Goal: Transaction & Acquisition: Purchase product/service

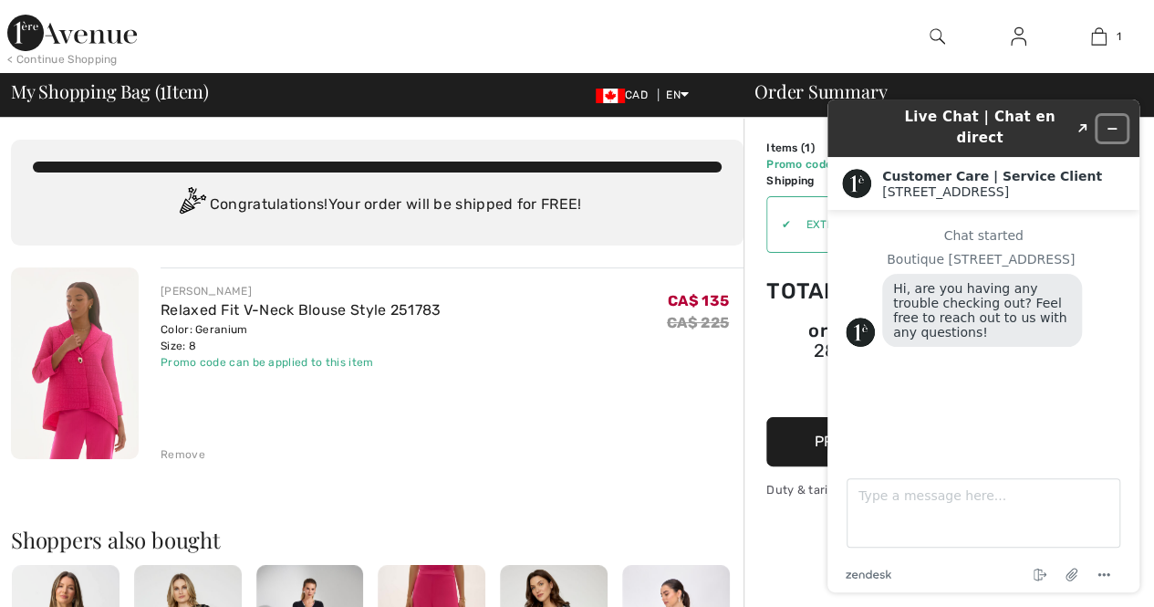
click at [1107, 126] on button "Minimize widget" at bounding box center [1112, 129] width 29 height 26
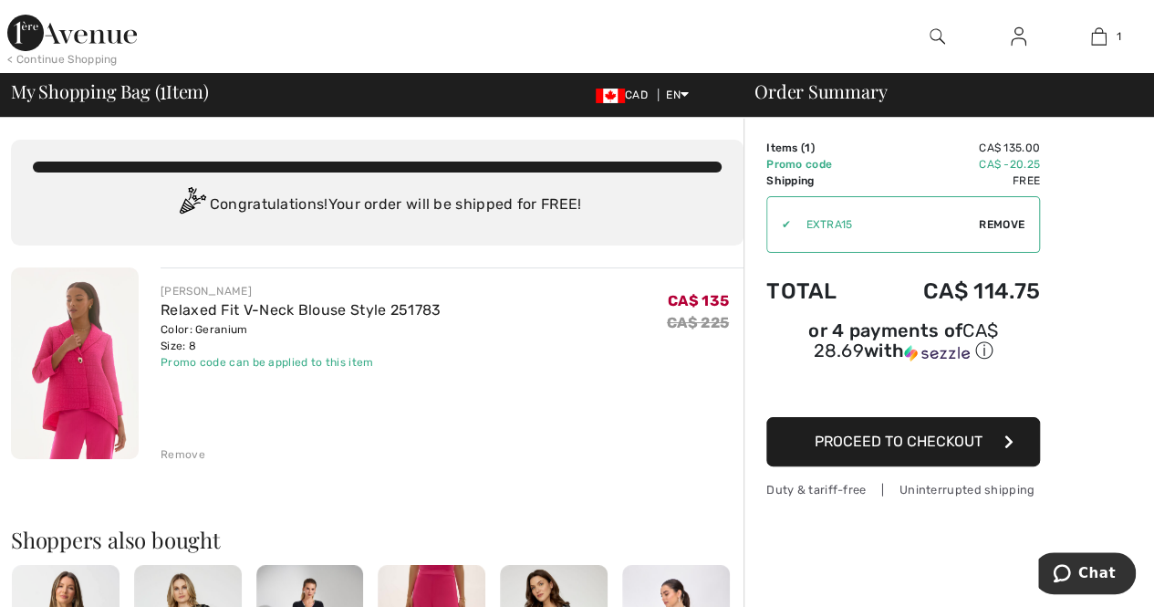
click at [920, 432] on span "Proceed to Checkout" at bounding box center [899, 440] width 168 height 17
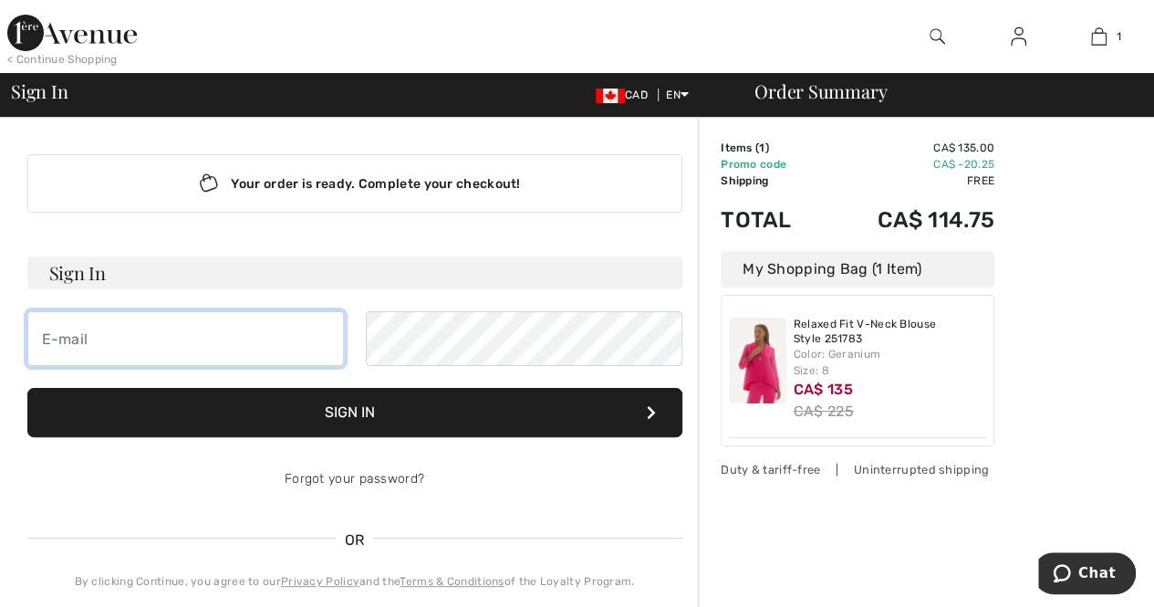
click at [95, 340] on input "email" at bounding box center [185, 338] width 317 height 55
type input "[PERSON_NAME][EMAIL_ADDRESS][DOMAIN_NAME]"
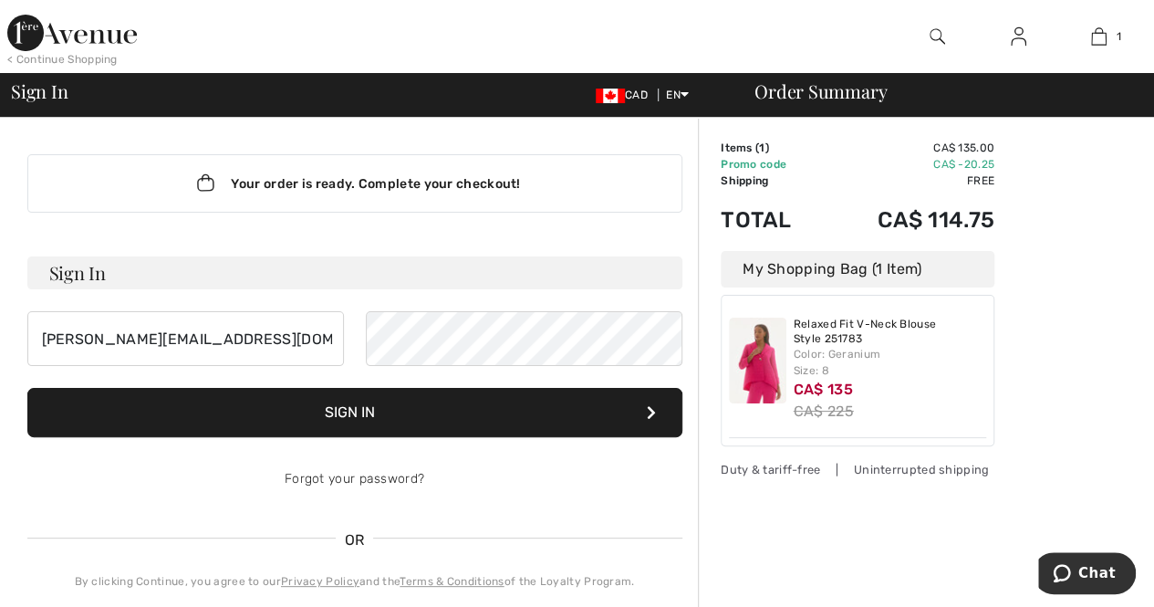
click at [356, 424] on button "Sign In" at bounding box center [354, 412] width 655 height 49
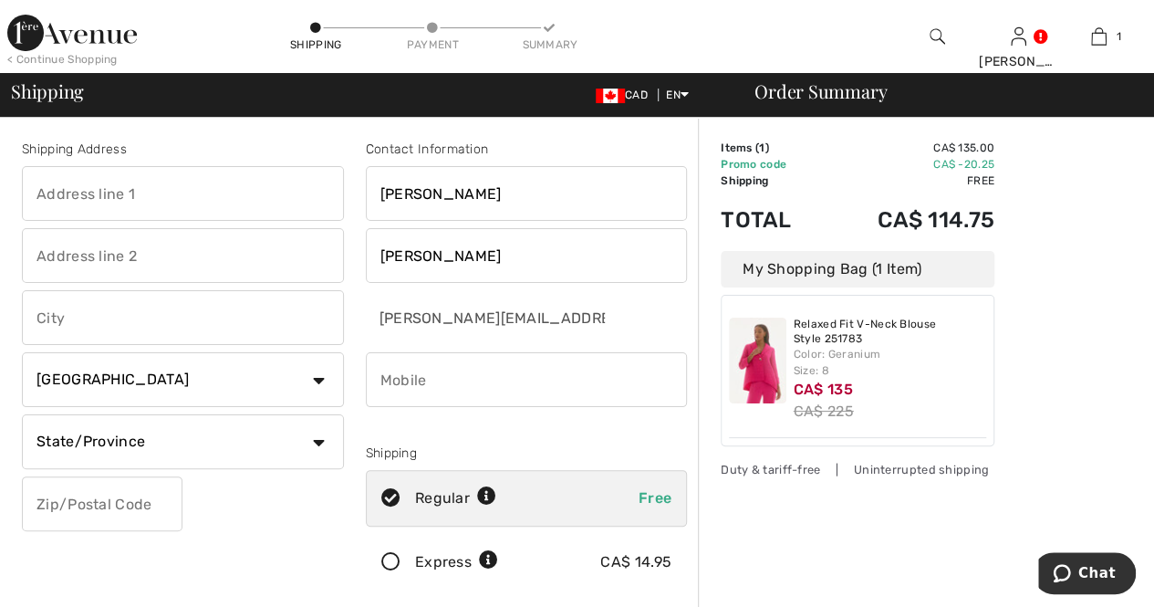
click at [214, 211] on input "text" at bounding box center [183, 193] width 322 height 55
type input "2627 Edinburgh Place"
type input "Ottawa"
select select "ON"
type input "K1B5M1"
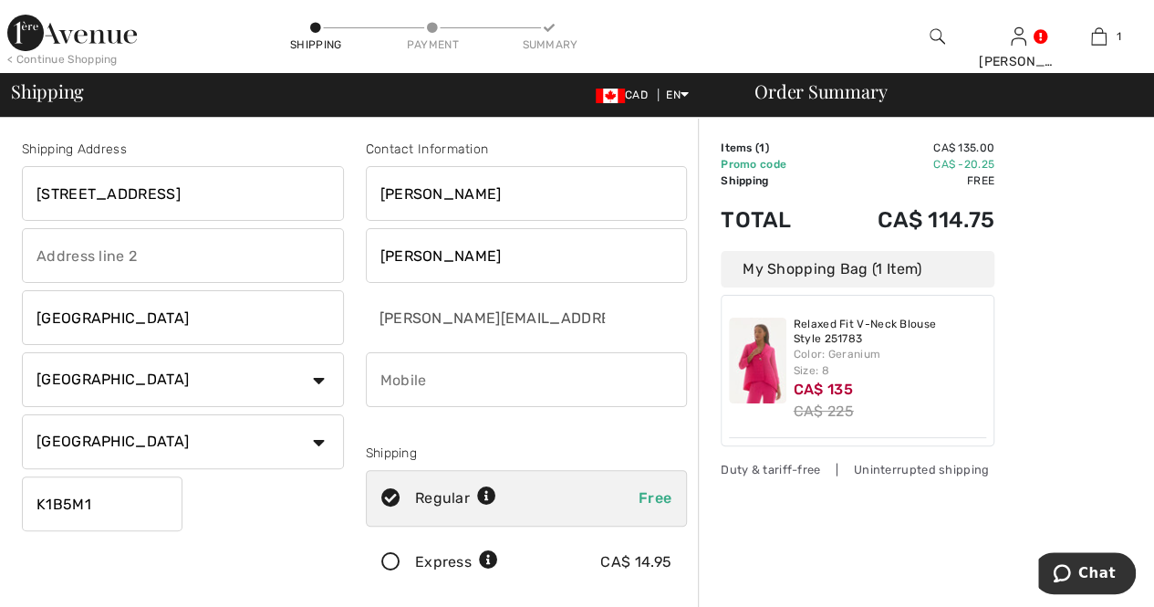
click at [147, 258] on input "text" at bounding box center [183, 255] width 322 height 55
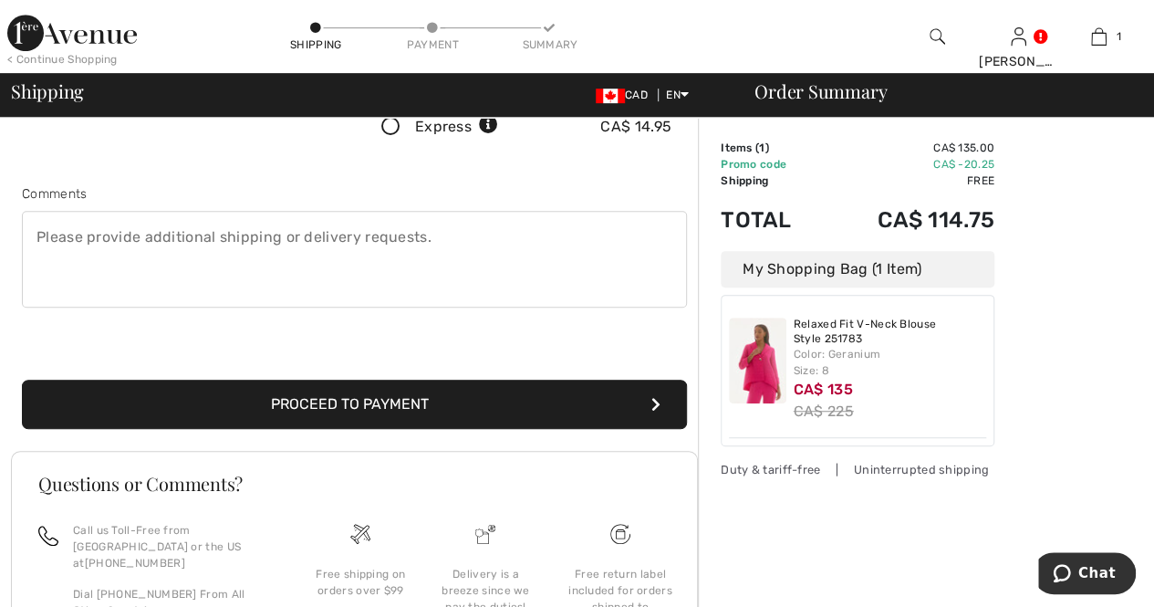
scroll to position [436, 0]
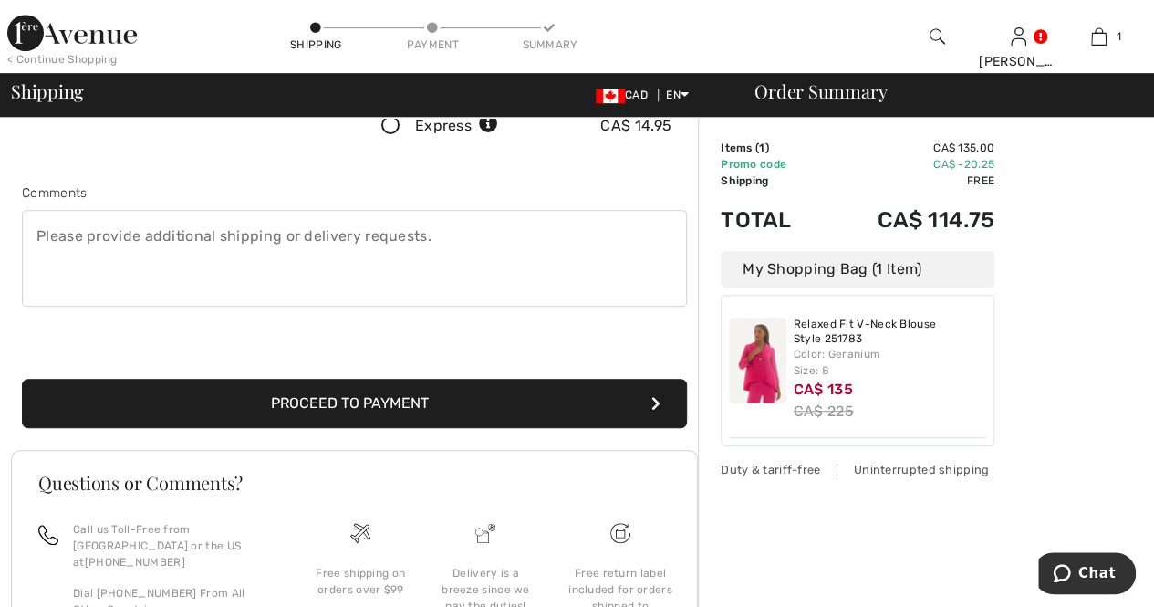
type input "Unit 1"
click at [401, 395] on button "Proceed to Payment" at bounding box center [354, 403] width 665 height 49
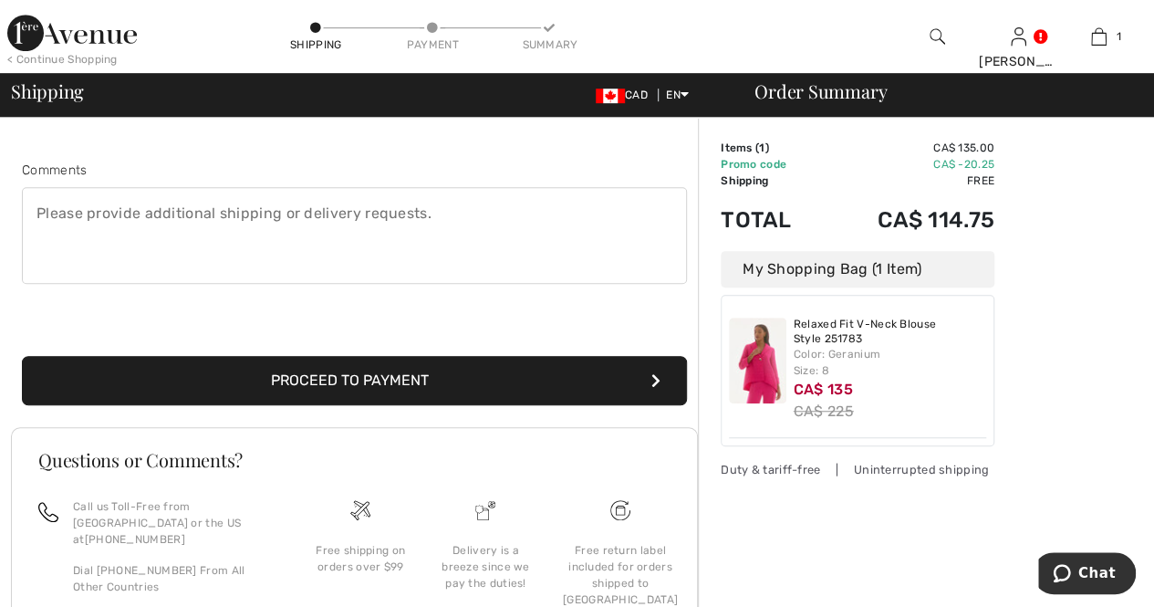
scroll to position [562, 0]
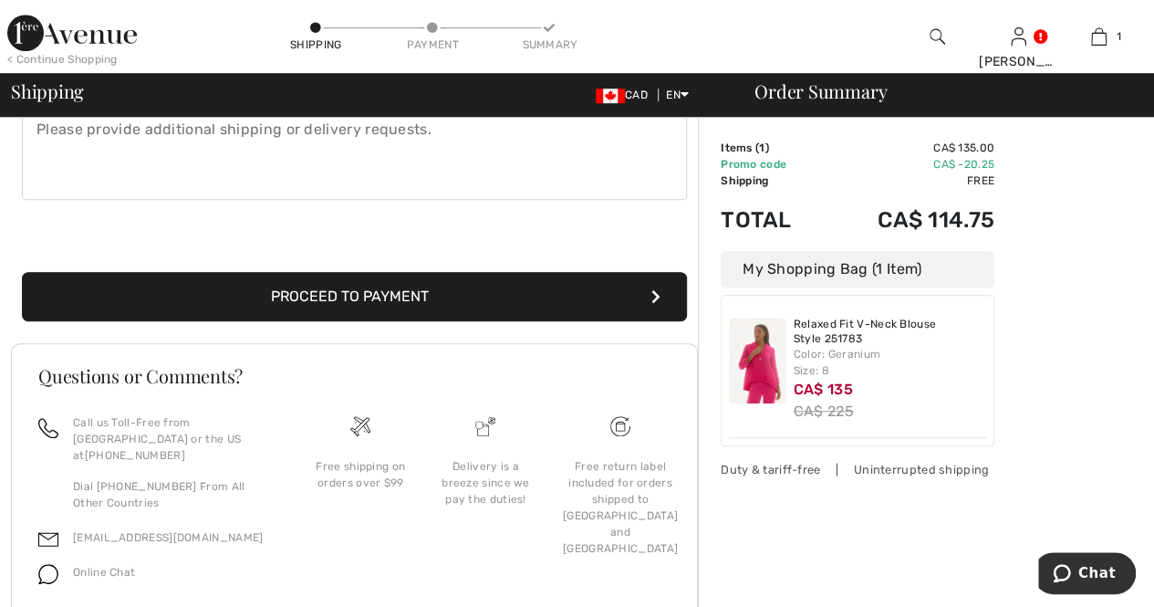
click at [341, 293] on button "Proceed to Payment" at bounding box center [354, 296] width 665 height 49
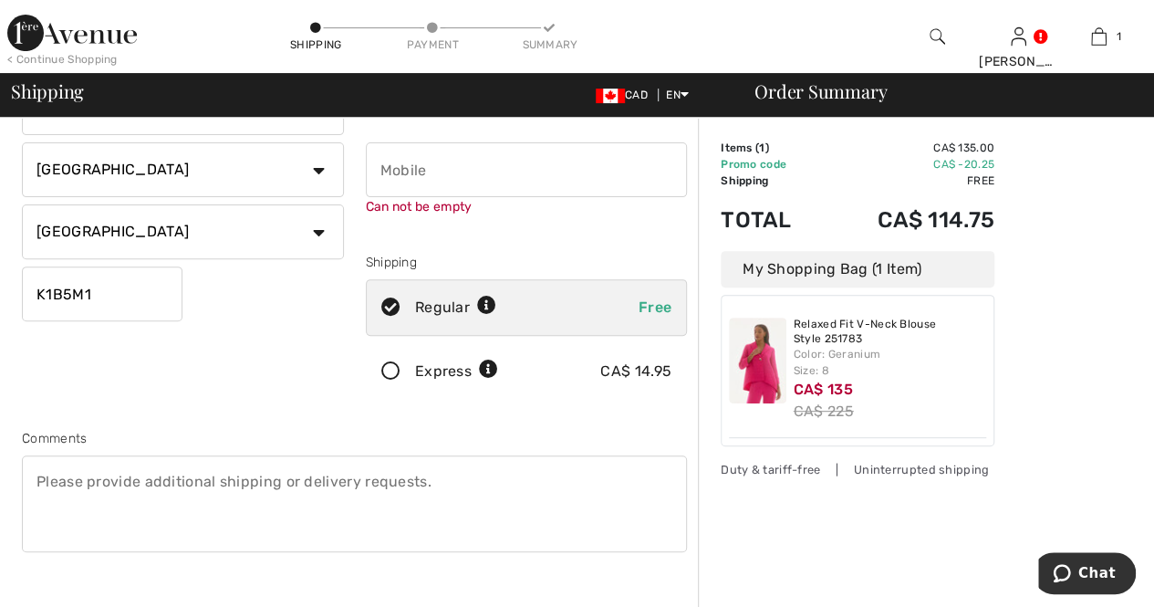
scroll to position [206, 0]
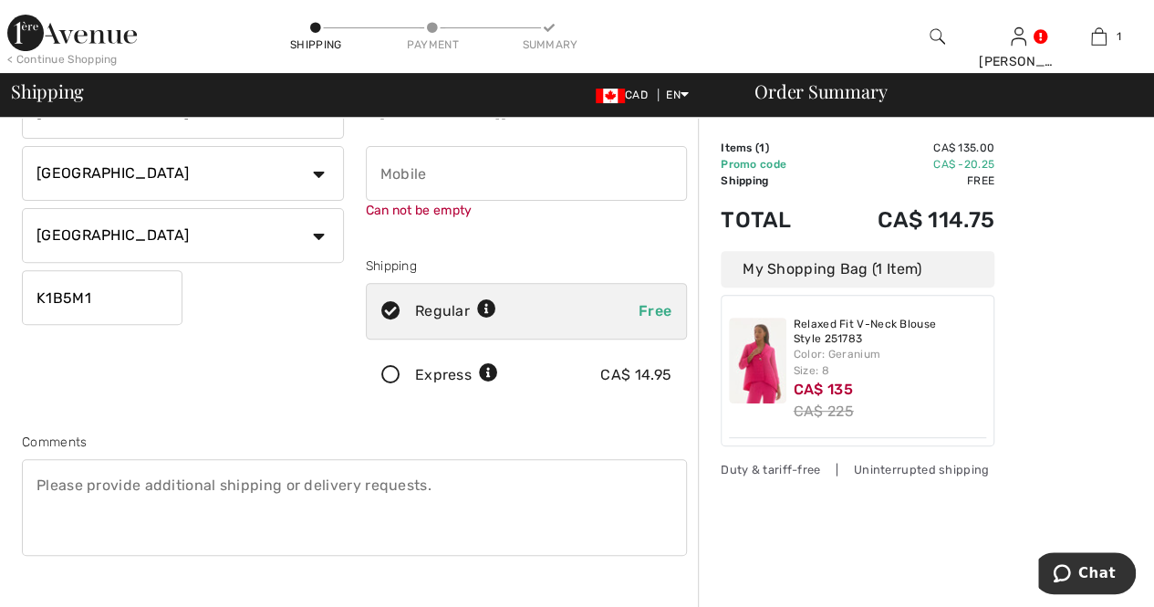
click at [461, 201] on div "Can not be empty" at bounding box center [527, 210] width 322 height 19
click at [450, 178] on input "phone" at bounding box center [527, 173] width 322 height 55
type input "6137919090"
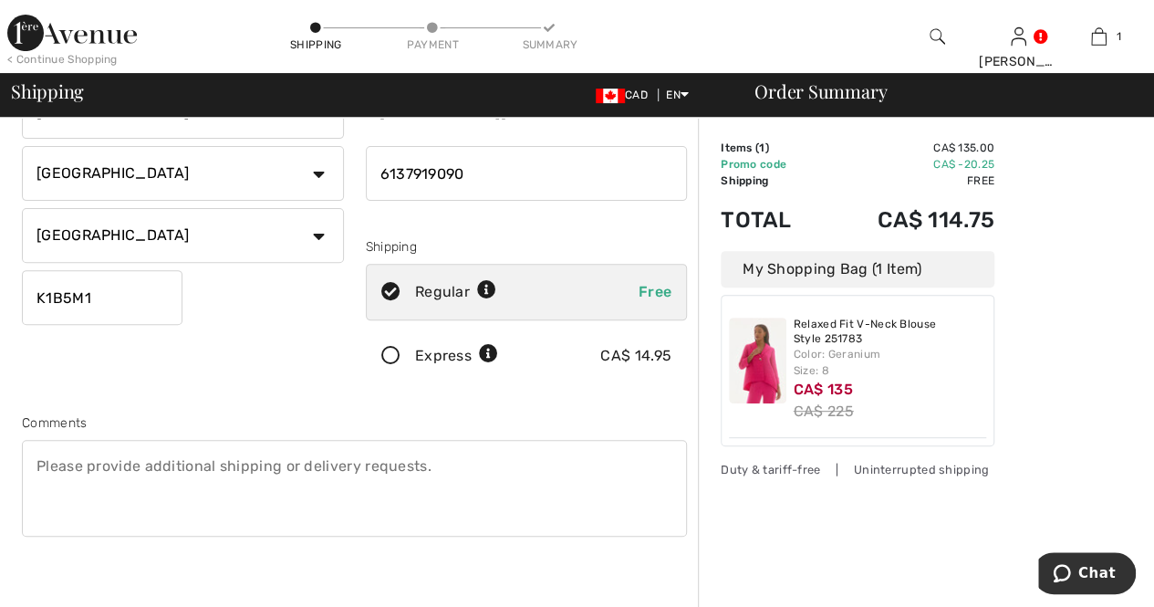
radio input "true"
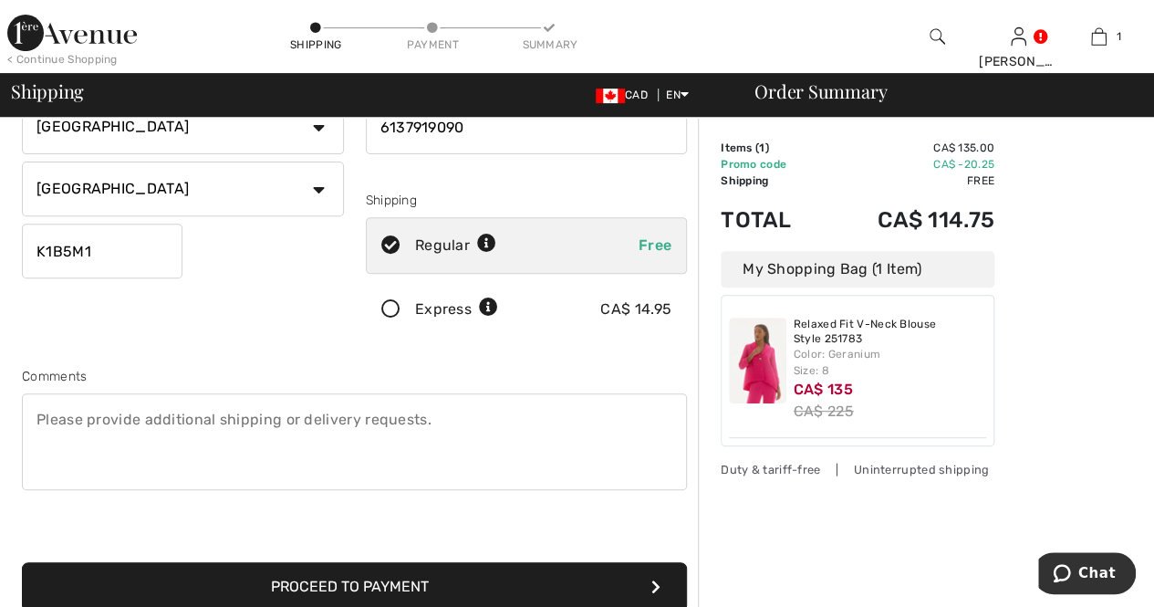
scroll to position [254, 0]
click at [380, 583] on button "Proceed to Payment" at bounding box center [354, 585] width 665 height 49
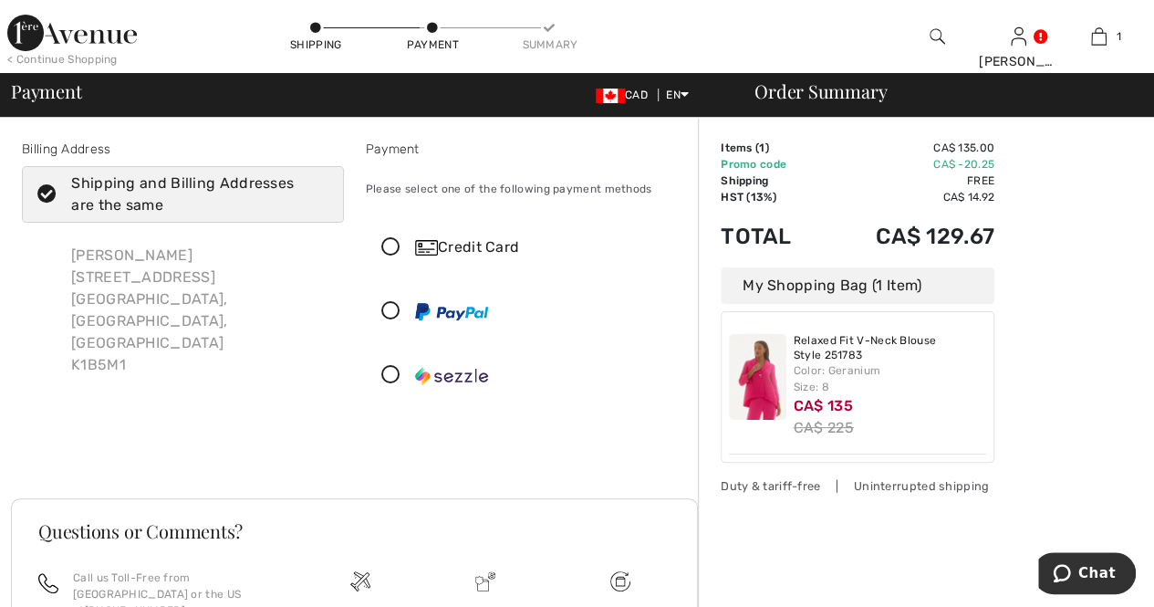
click at [139, 375] on div "Billing Address Shipping and Billing Addresses are the same Corinne Bryson 2627…" at bounding box center [183, 275] width 344 height 271
click at [44, 194] on icon at bounding box center [47, 194] width 48 height 19
click at [317, 194] on input "Shipping and Billing Addresses are the same" at bounding box center [323, 194] width 12 height 55
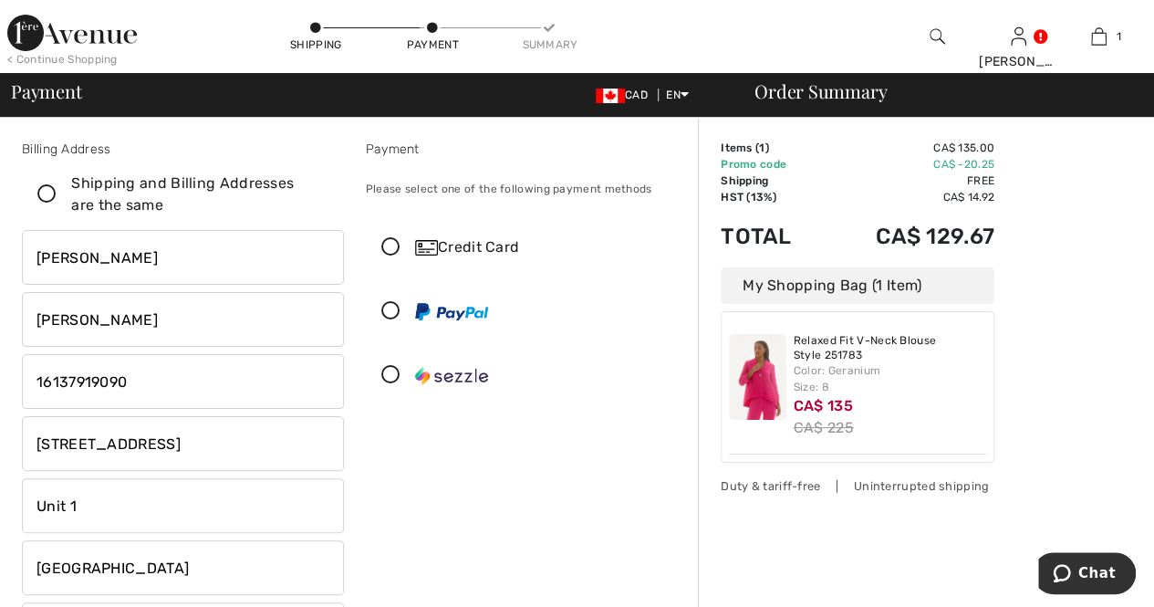
checkbox input "false"
drag, startPoint x: 211, startPoint y: 443, endPoint x: 0, endPoint y: 444, distance: 210.8
type input "33 Grosvenor Drive"
click at [162, 495] on input "Unit 1" at bounding box center [183, 505] width 322 height 55
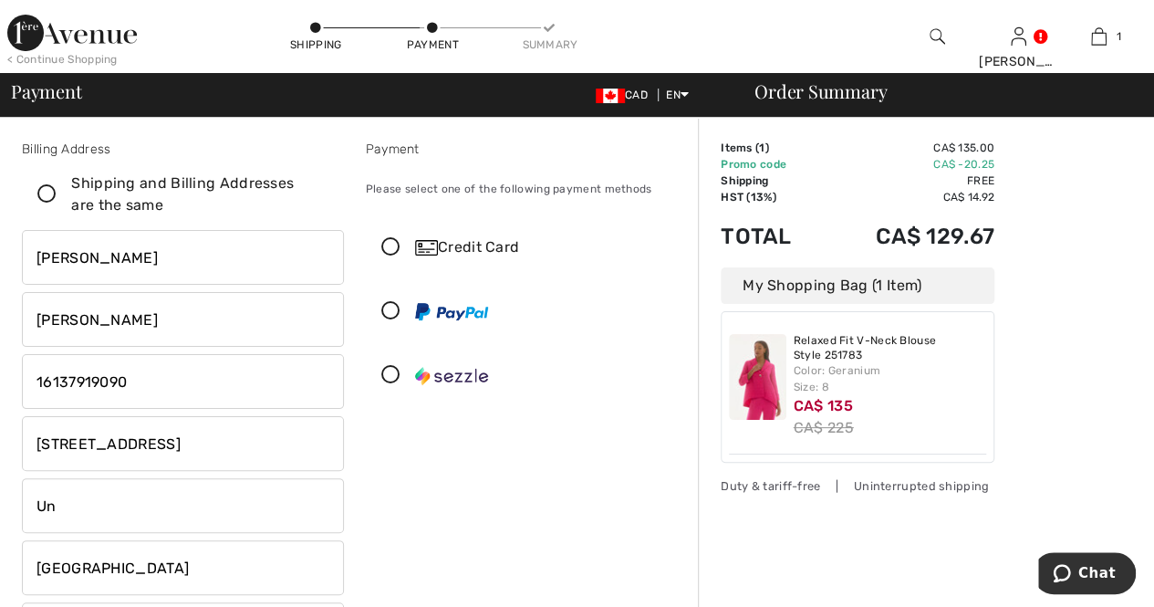
type input "U"
type input "Belleville"
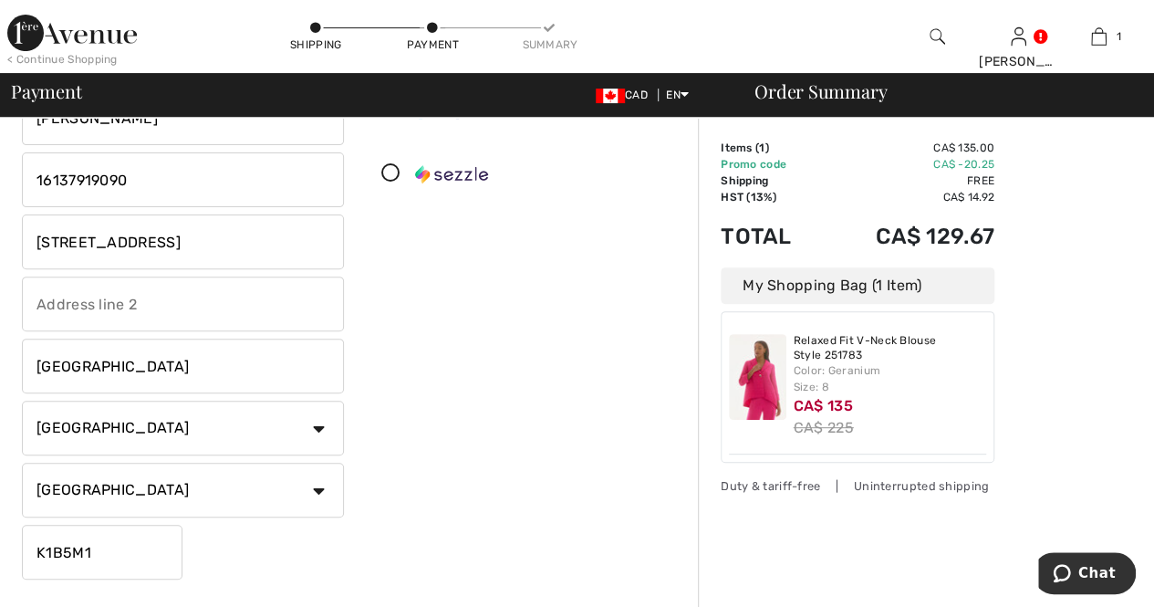
scroll to position [232, 0]
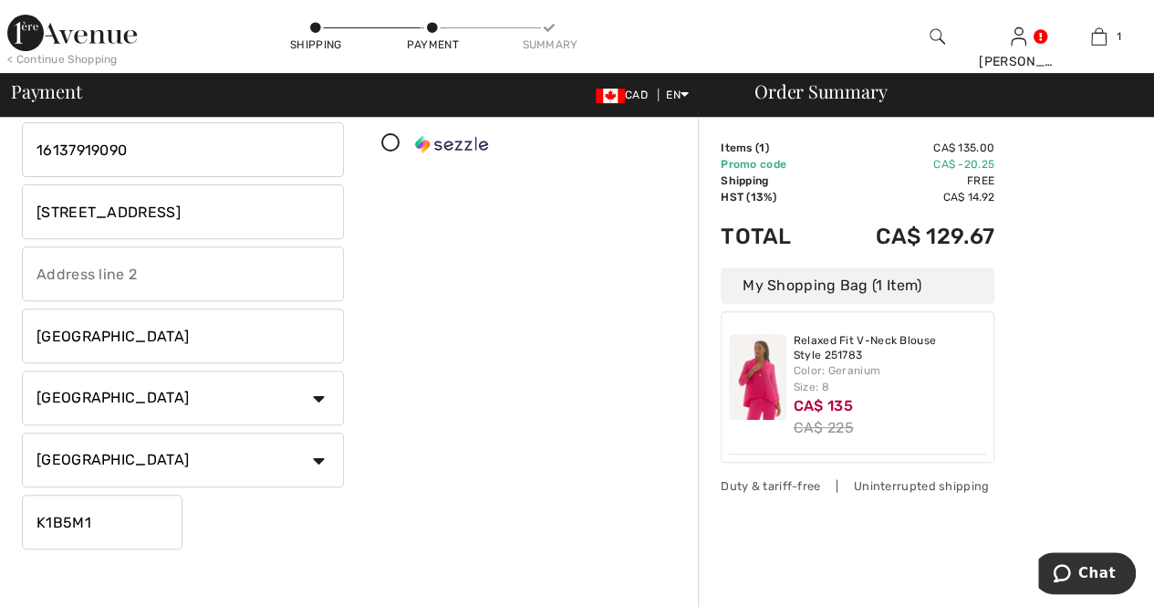
click at [126, 525] on input "K1B5M1" at bounding box center [102, 522] width 161 height 55
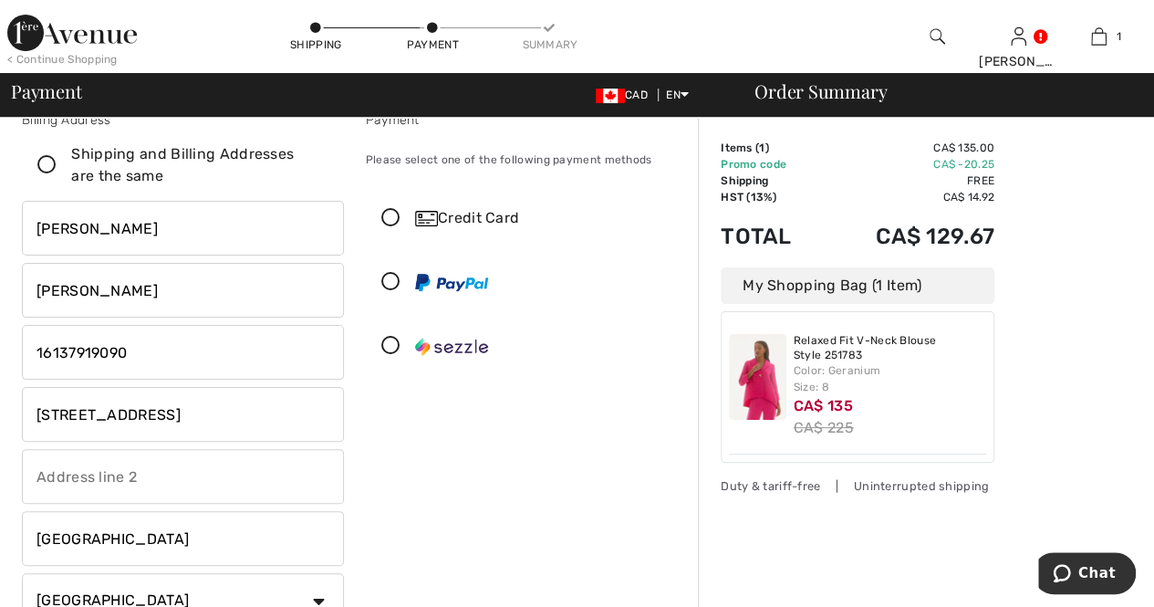
scroll to position [0, 0]
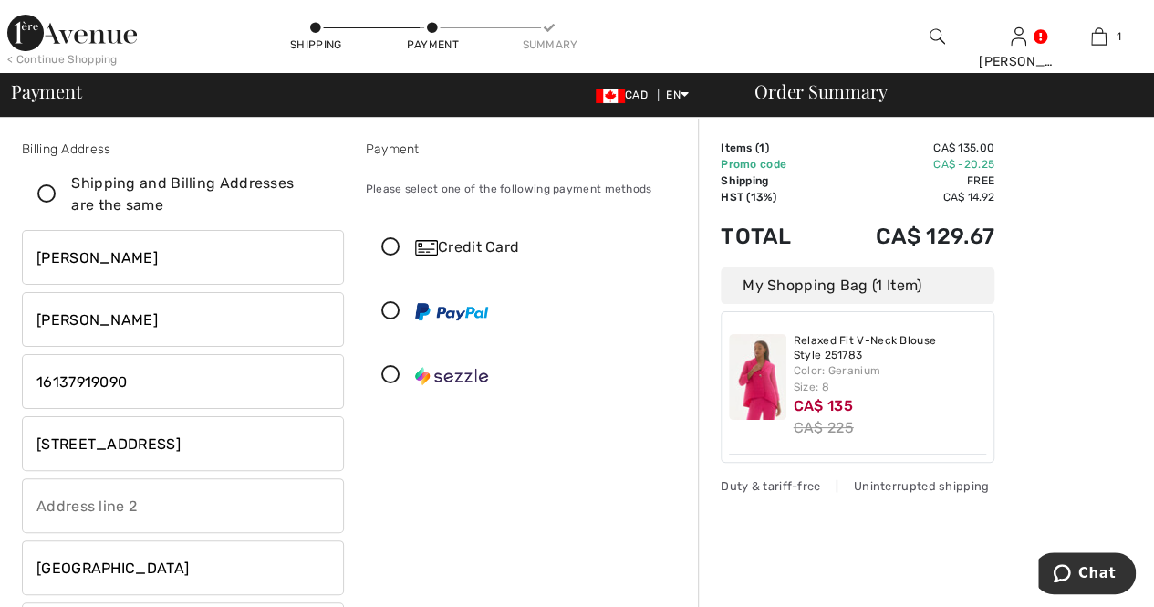
type input "K8P5K3"
click at [1063, 554] on button "Chat" at bounding box center [1084, 573] width 103 height 42
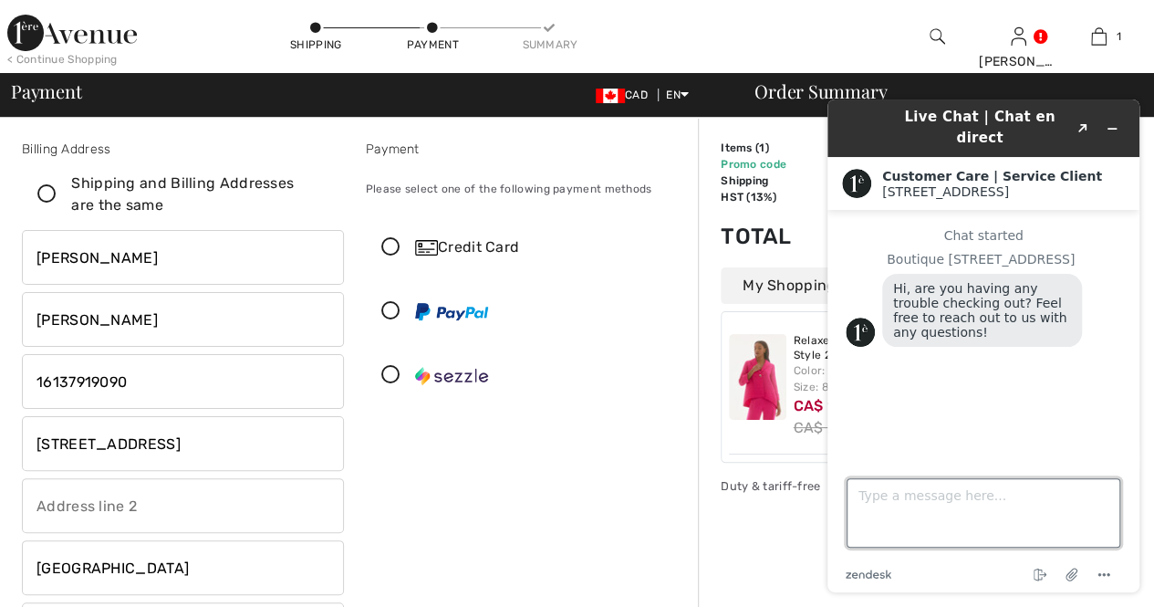
click at [968, 507] on textarea "Type a message here..." at bounding box center [984, 512] width 274 height 69
type textarea "How do I apply a credit that I have on file, to my checkout"
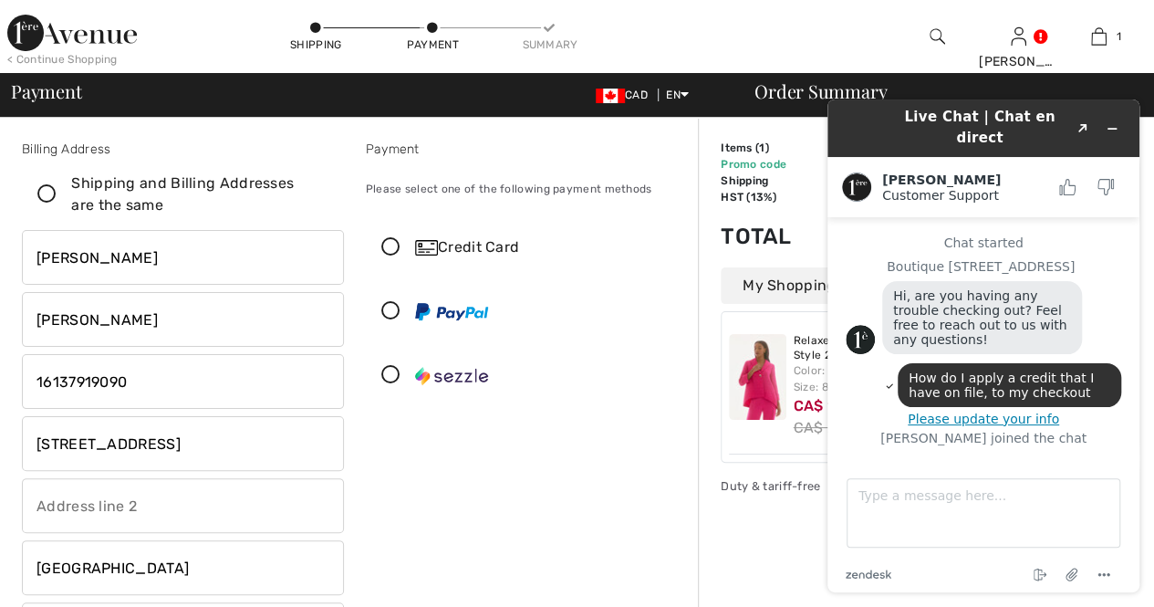
click at [1008, 411] on button "Please update your info" at bounding box center [984, 418] width 276 height 15
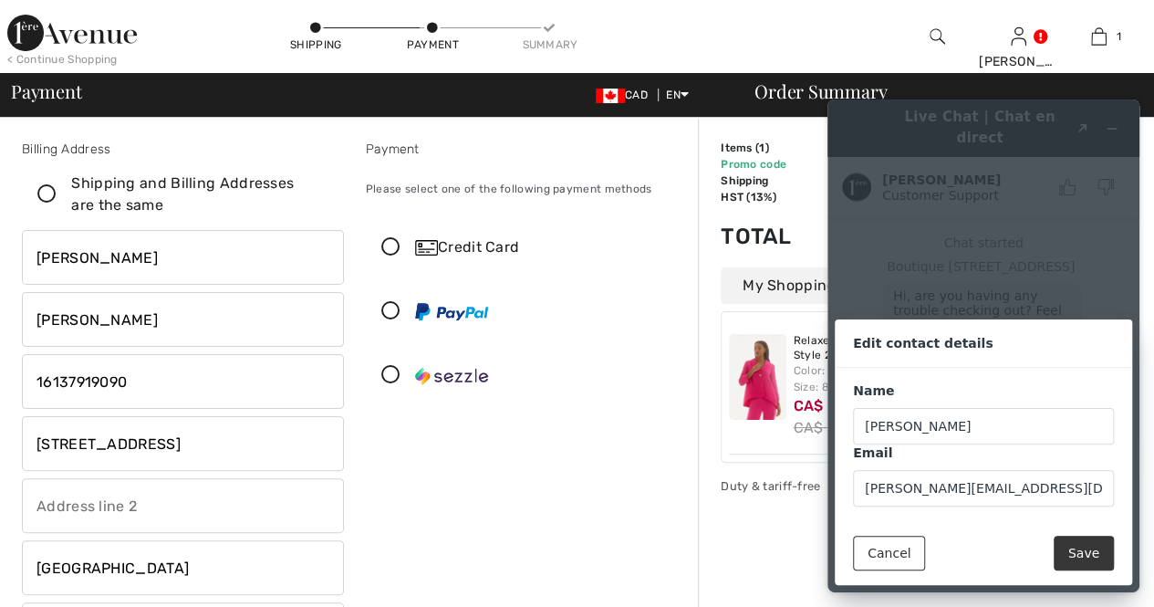
click at [1091, 546] on button "Save" at bounding box center [1084, 553] width 60 height 35
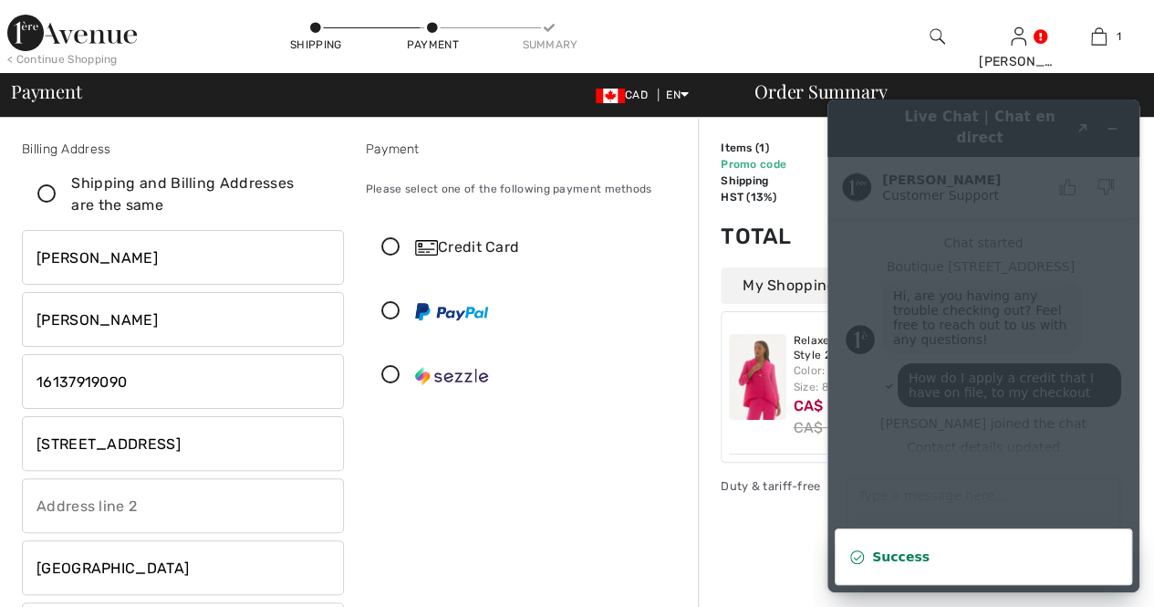
scroll to position [60, 0]
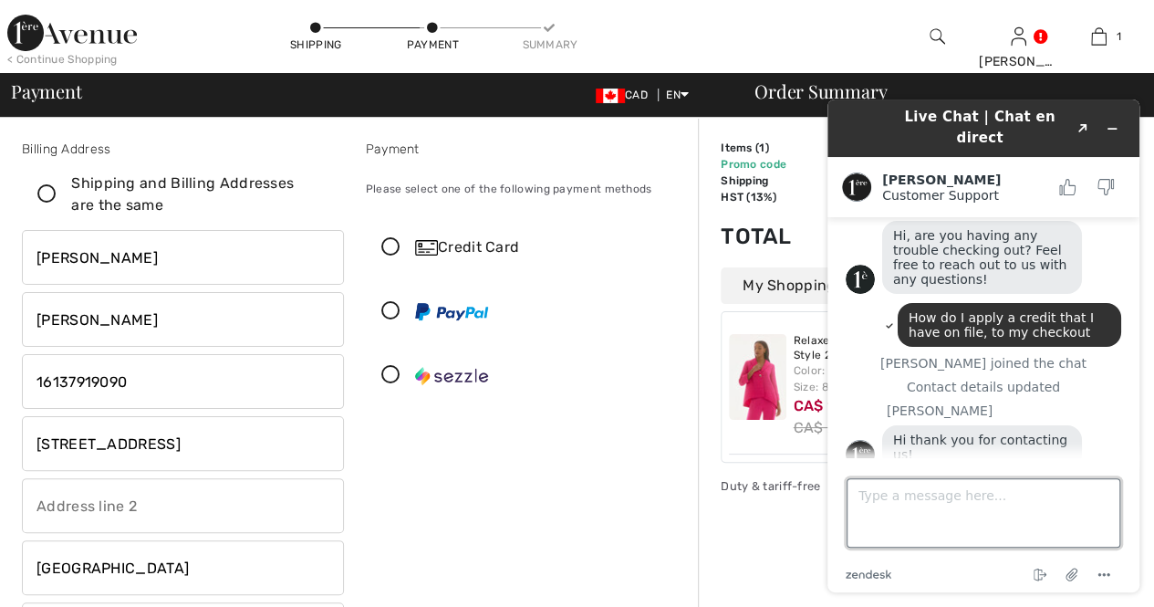
click at [915, 507] on textarea "Type a message here..." at bounding box center [984, 512] width 274 height 69
type textarea "Hi, thanks for responding so quickly."
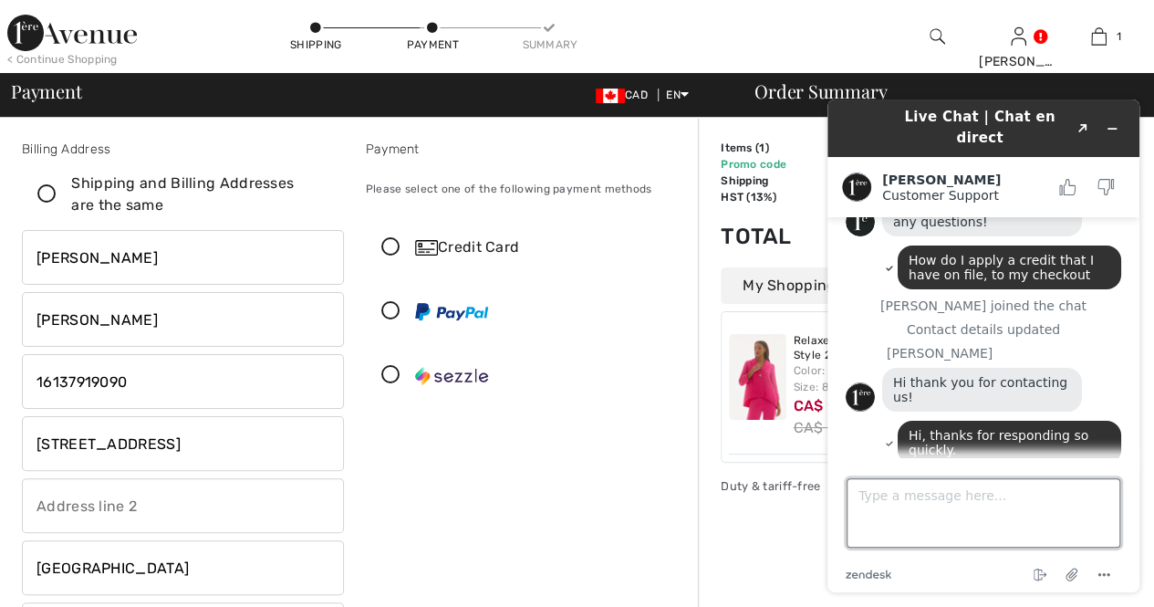
scroll to position [179, 0]
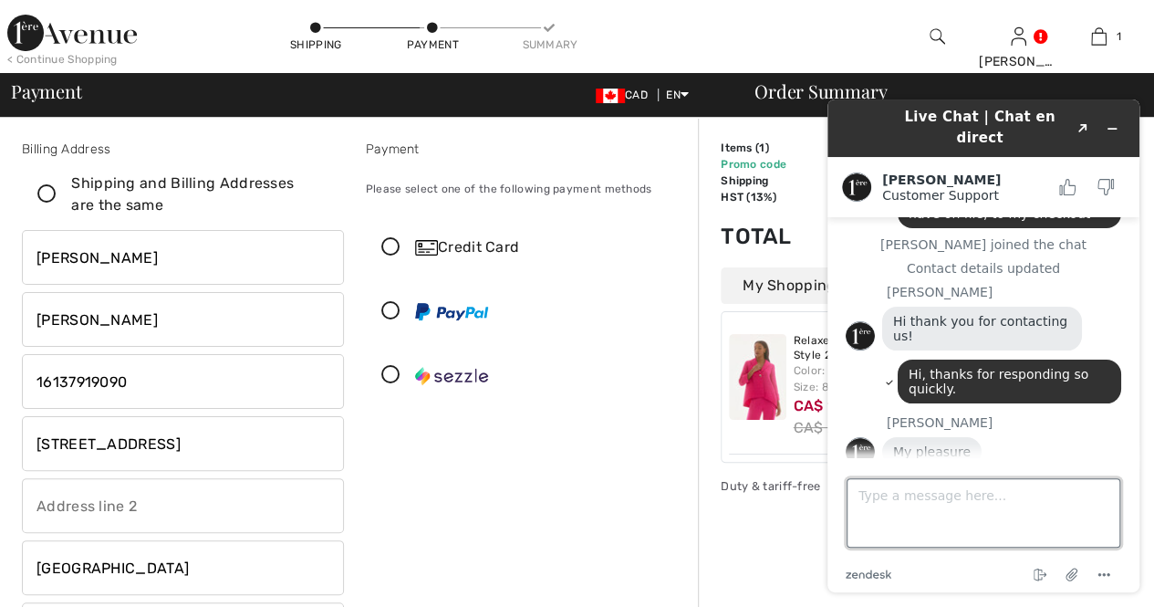
click at [884, 502] on textarea "Type a message here..." at bounding box center [984, 512] width 274 height 69
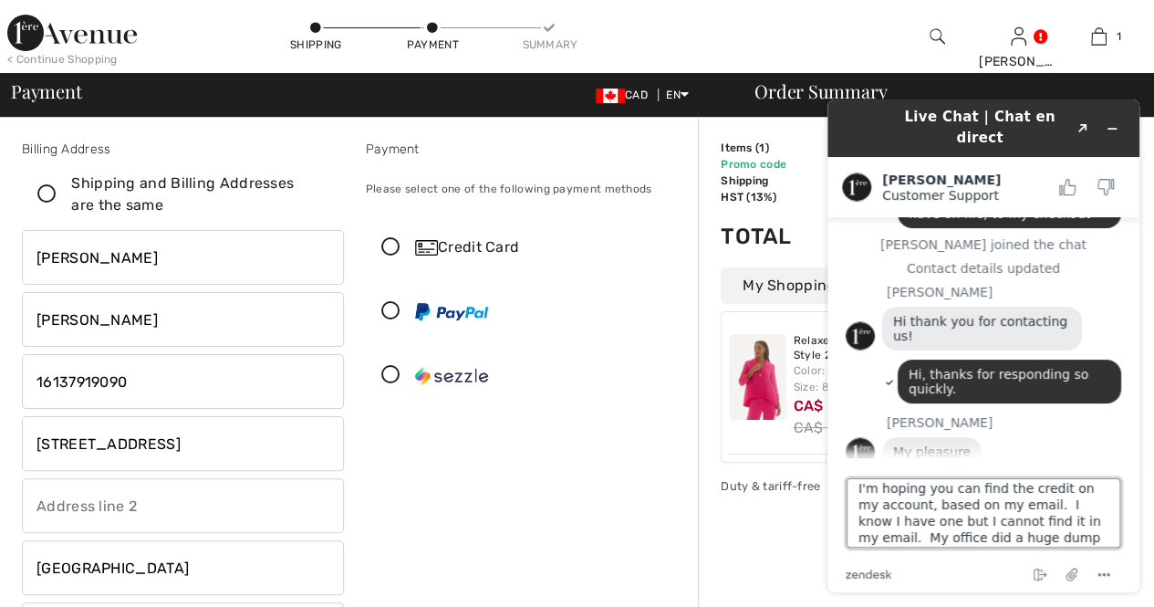
scroll to position [24, 0]
type textarea "I'm hoping you can find the credit on my account, based on my email. I know I h…"
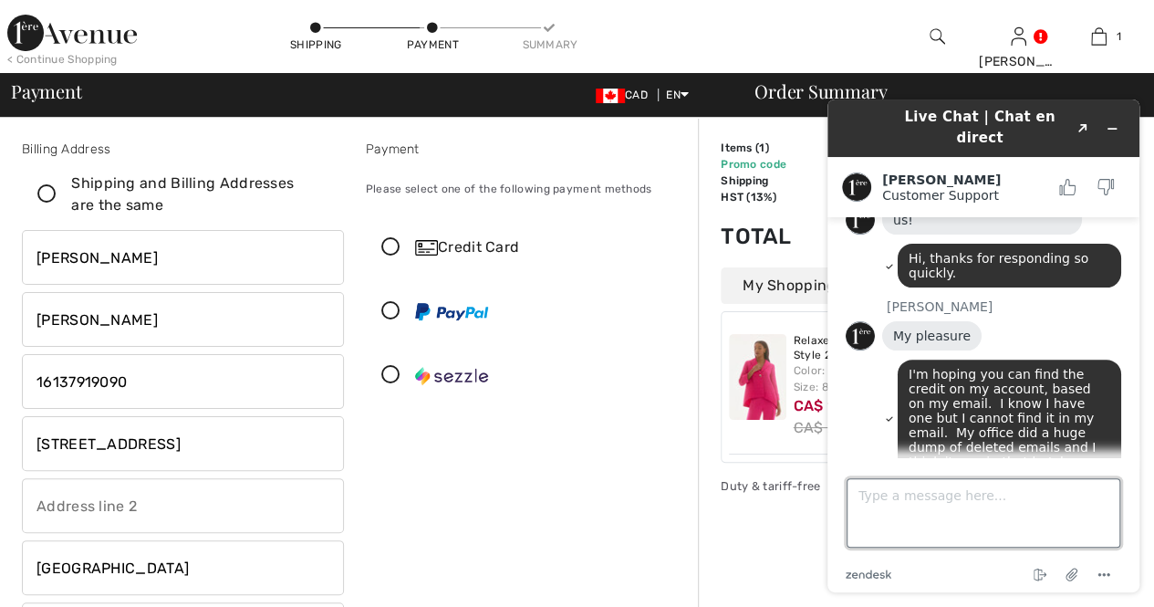
scroll to position [356, 0]
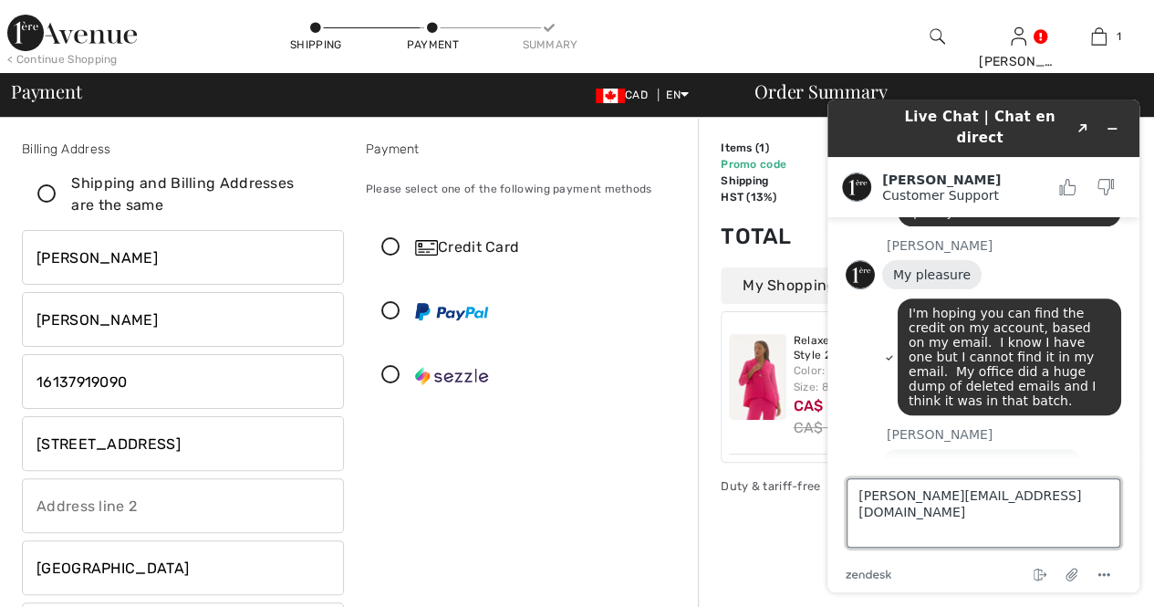
type textarea "corinne@inexinc.com"
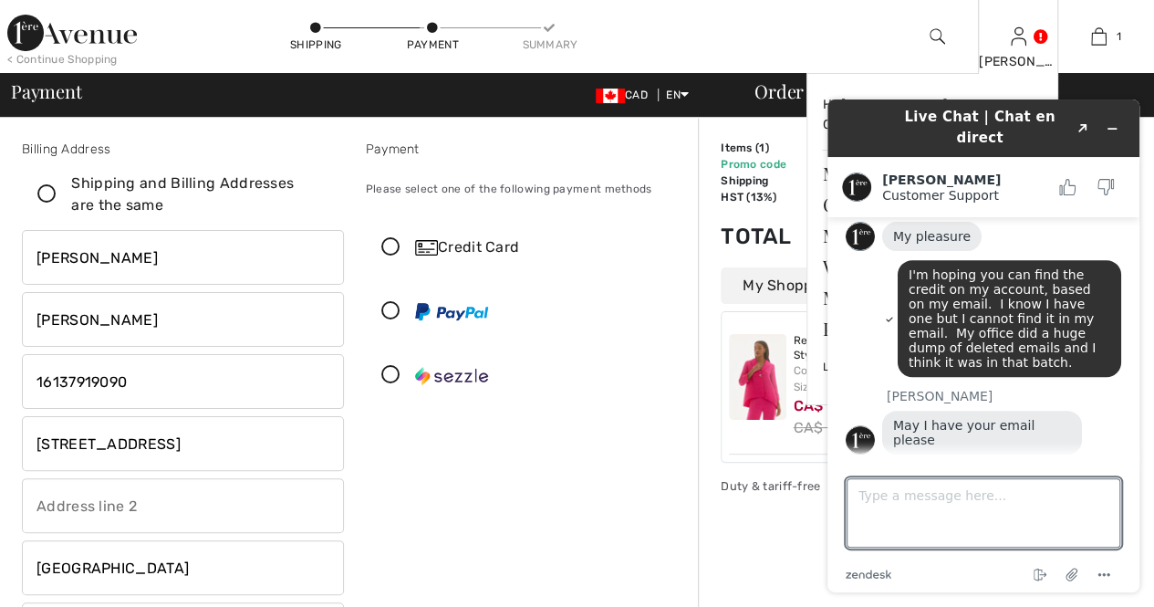
click at [1025, 39] on img at bounding box center [1019, 37] width 16 height 22
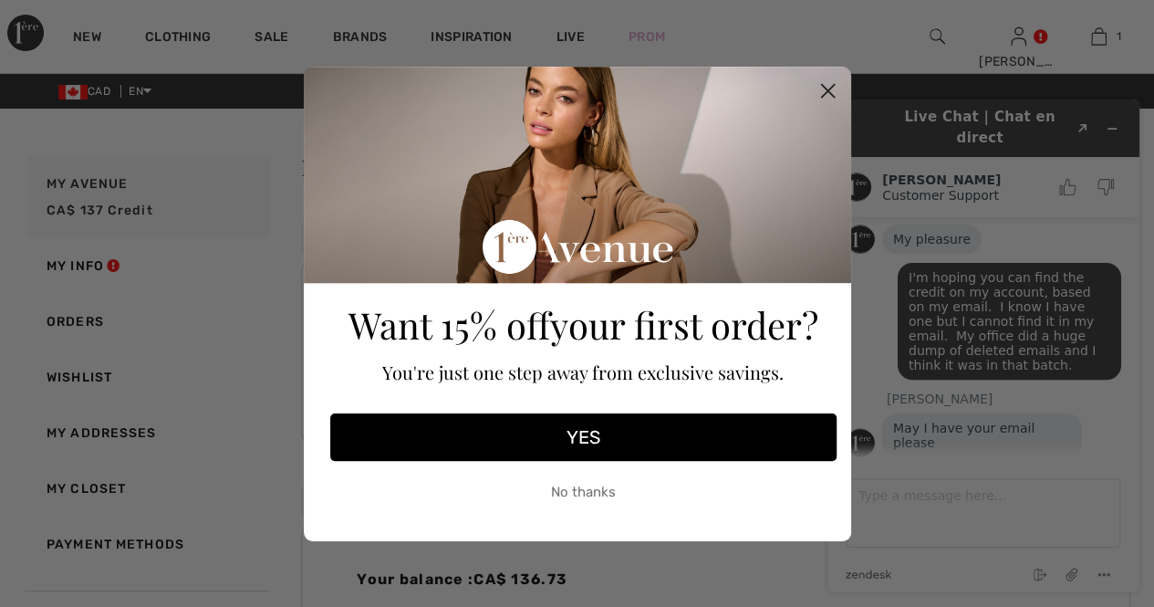
click at [827, 80] on circle "Close dialog" at bounding box center [827, 90] width 30 height 30
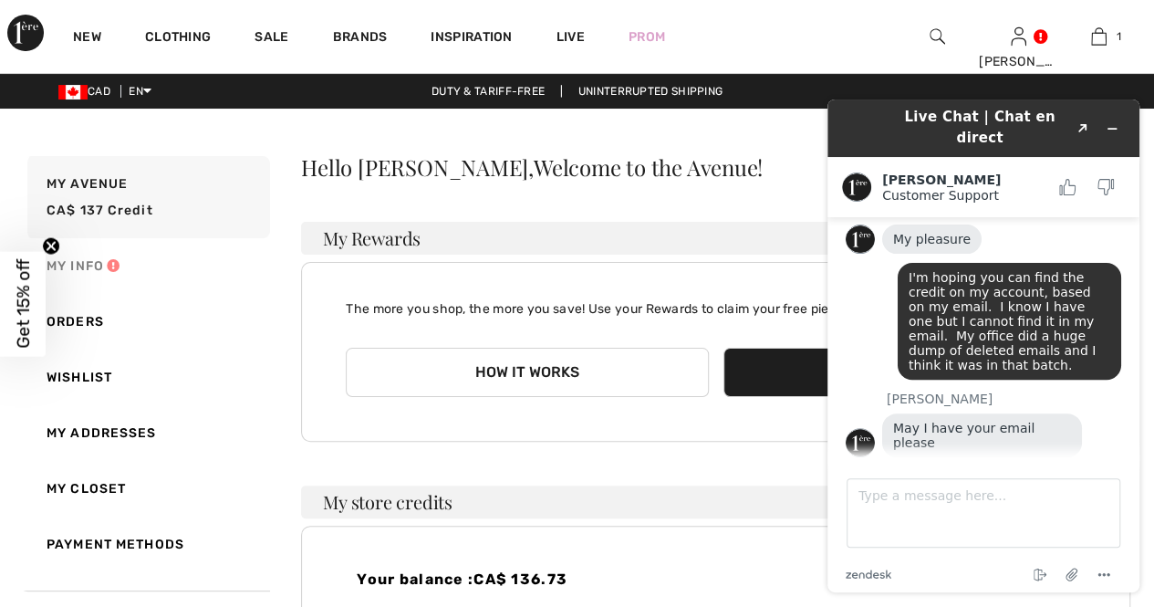
click at [88, 267] on link "My Info" at bounding box center [147, 266] width 246 height 56
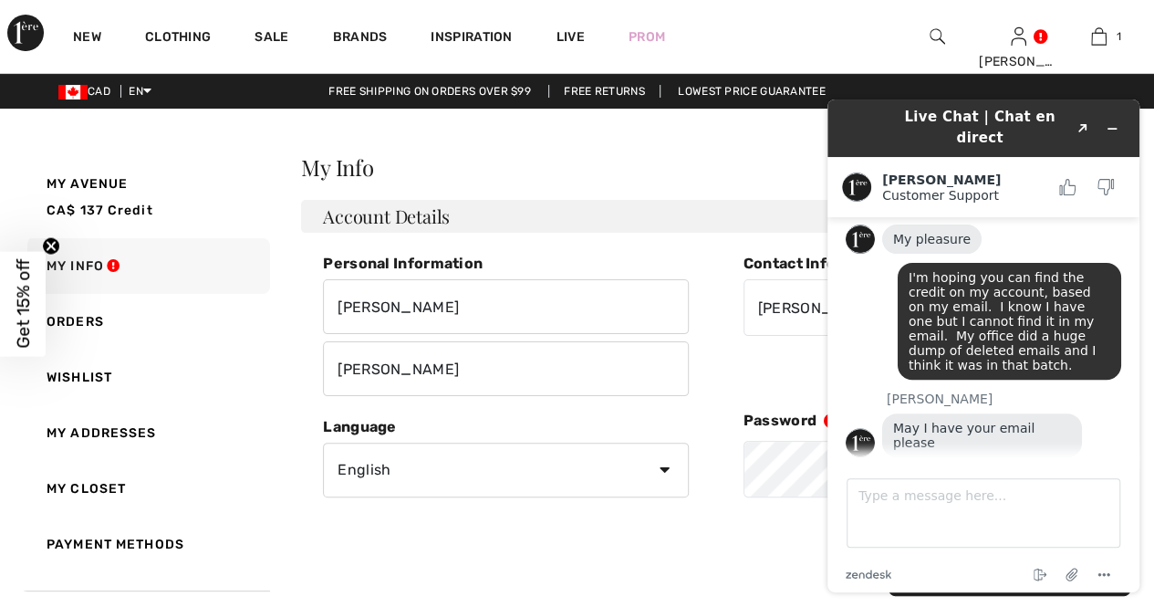
drag, startPoint x: 1107, startPoint y: 106, endPoint x: 459, endPoint y: 210, distance: 656.1
click html "Live Chat | Chat en direct Created with Sketch. [PERSON_NAME] Customer Support …"
click at [77, 320] on link "Orders" at bounding box center [147, 322] width 246 height 56
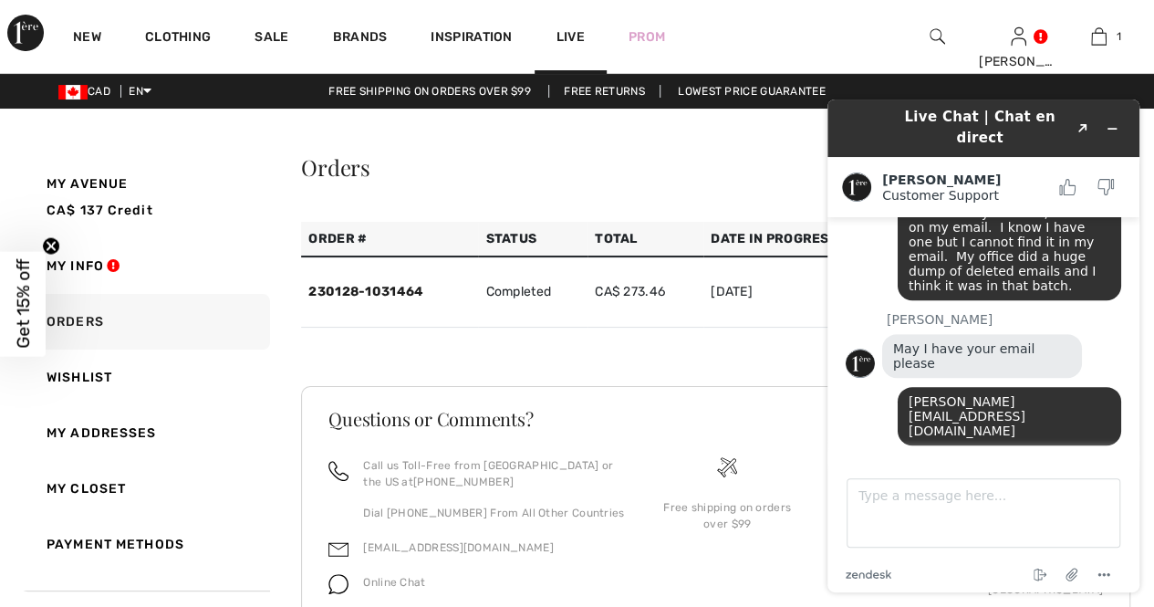
scroll to position [453, 0]
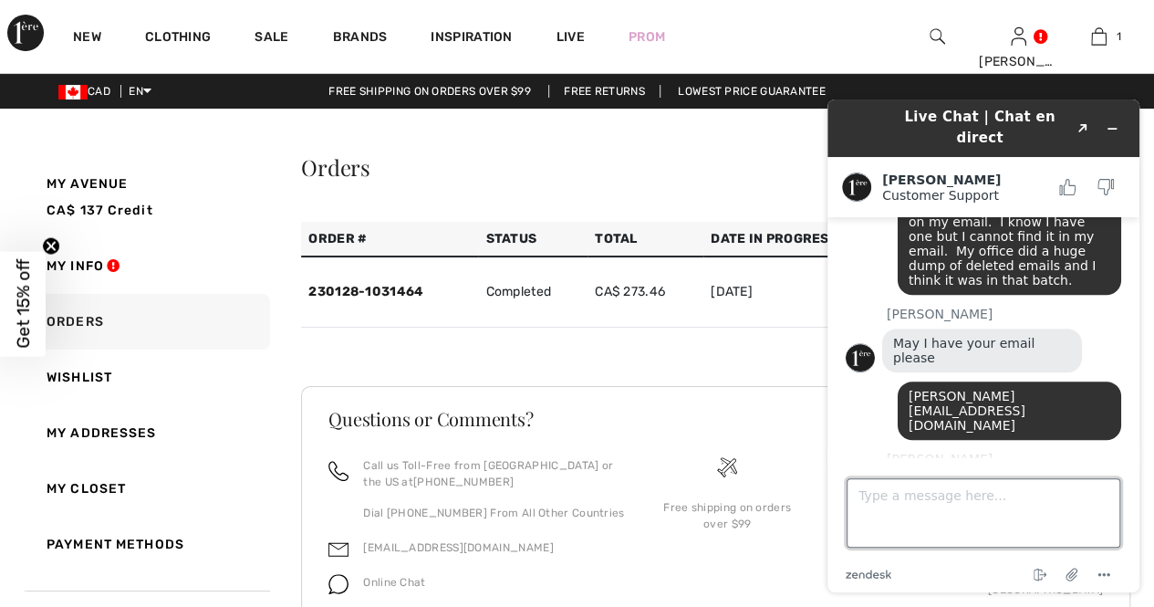
click at [892, 515] on textarea "Type a message here..." at bounding box center [984, 512] width 274 height 69
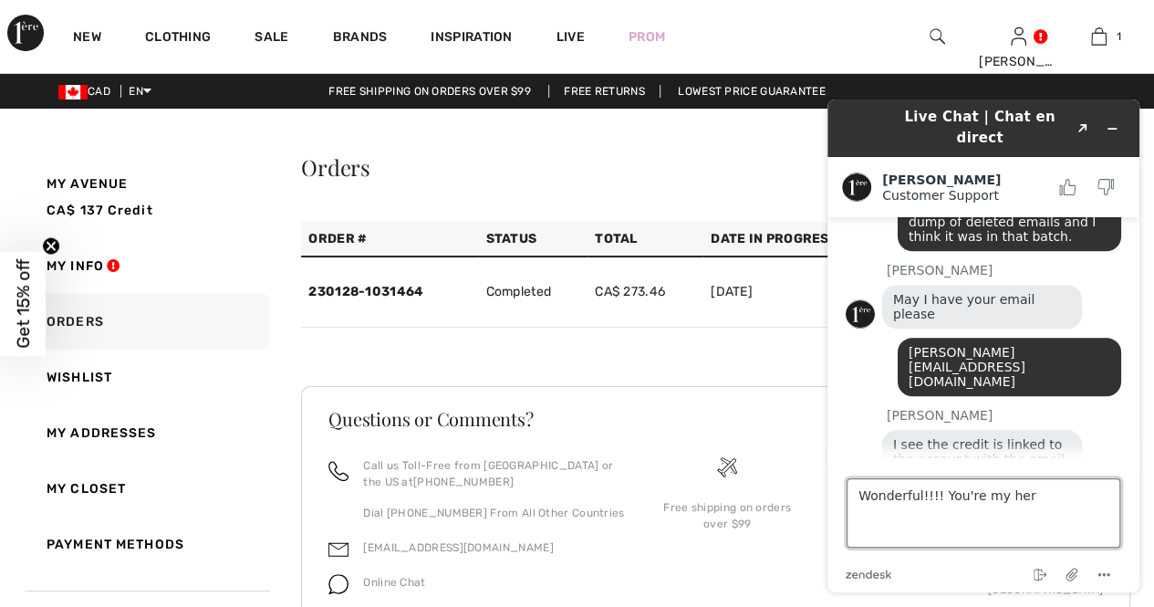
type textarea "Wonderful!!!! You're my hero"
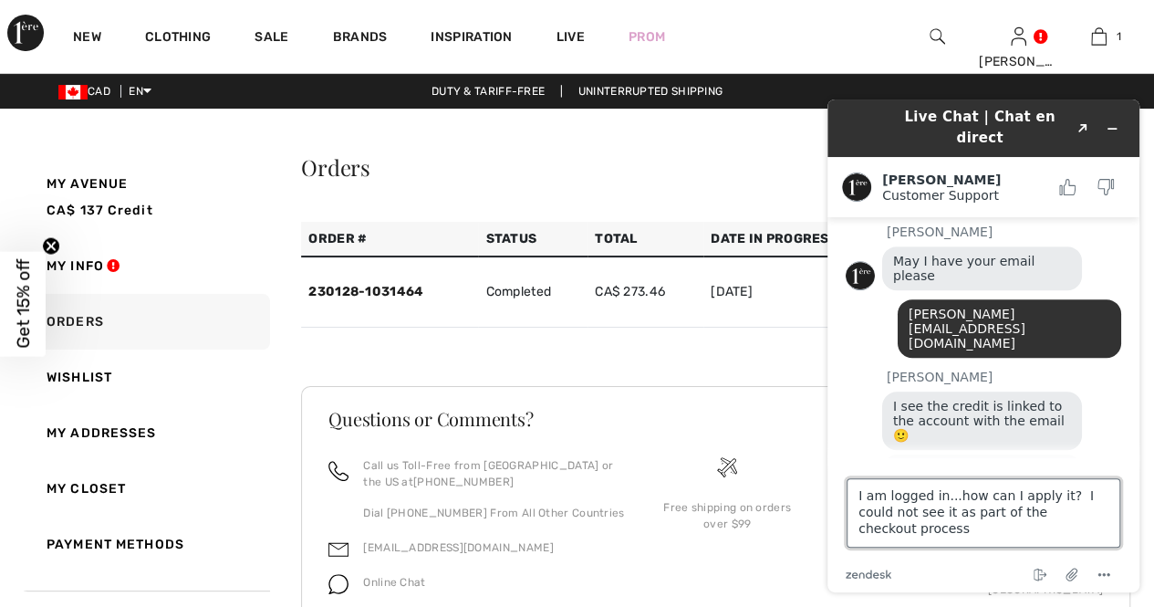
type textarea "I am logged in...how can I apply it? I could not see it as part of the checkout…"
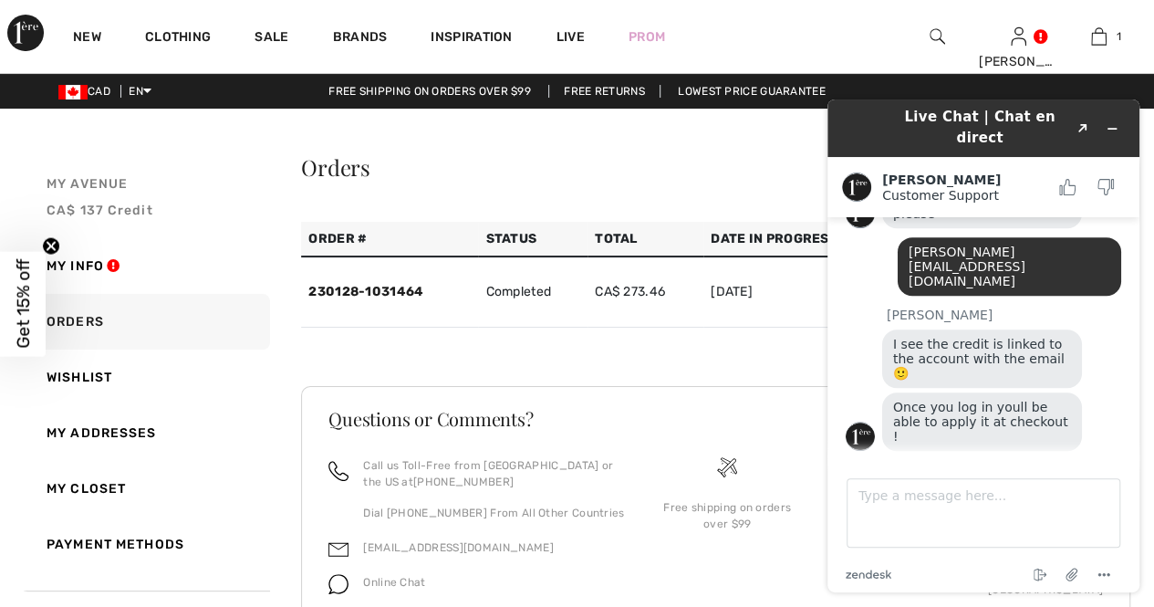
click at [97, 207] on span "CA$ 137 Credit" at bounding box center [100, 211] width 107 height 16
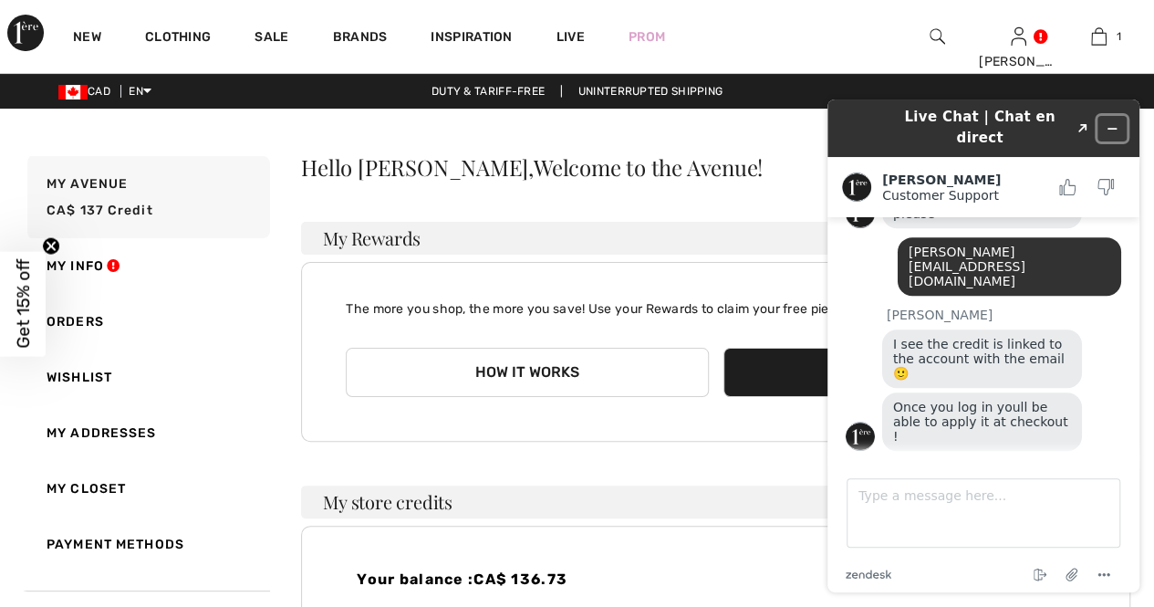
click at [1112, 122] on icon "Minimize widget" at bounding box center [1112, 128] width 13 height 13
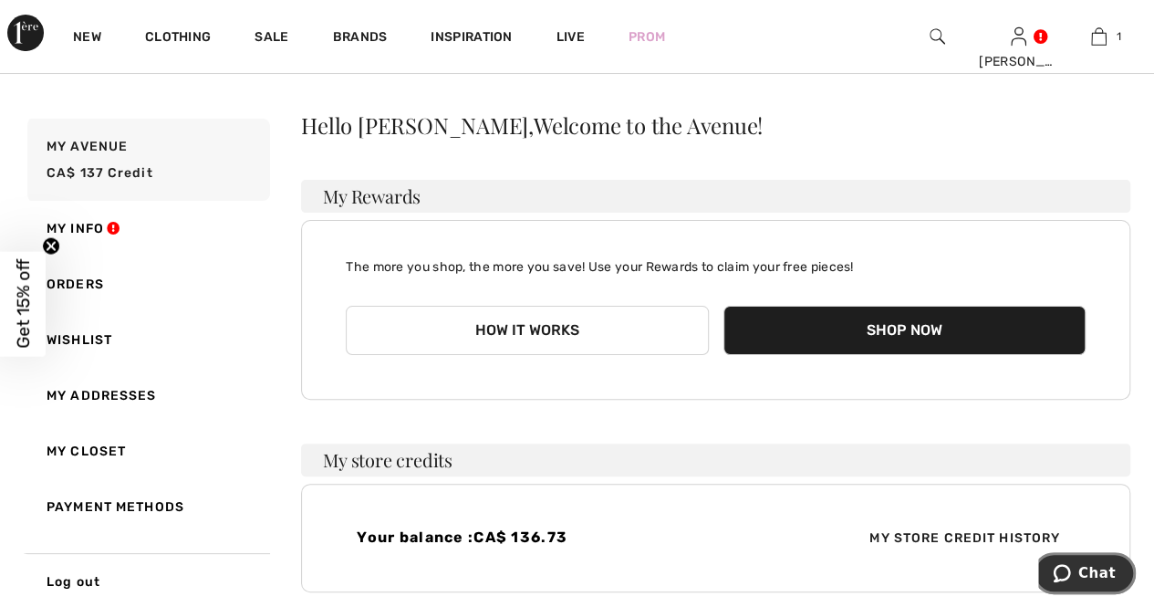
scroll to position [0, 0]
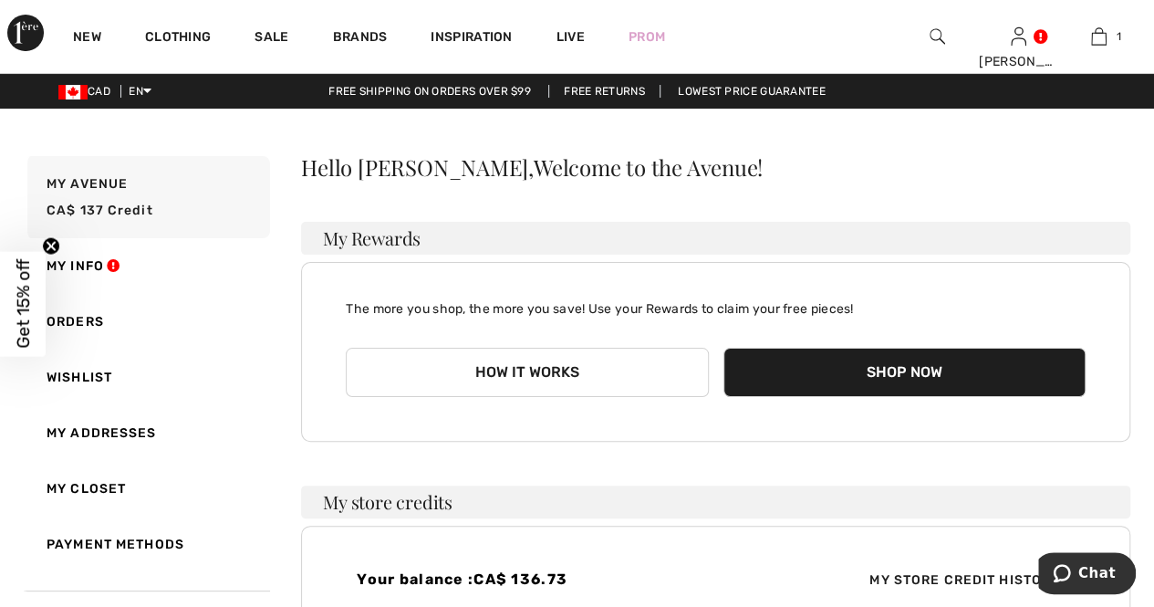
click at [836, 370] on button "Shop Now" at bounding box center [905, 372] width 362 height 49
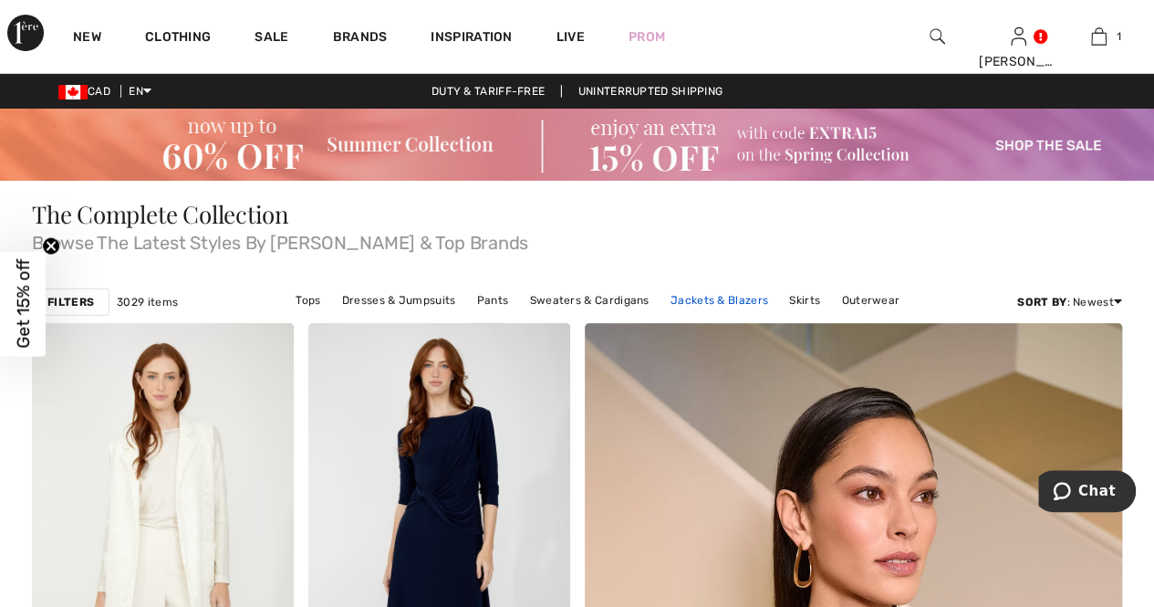
click at [710, 297] on link "Jackets & Blazers" at bounding box center [719, 300] width 116 height 24
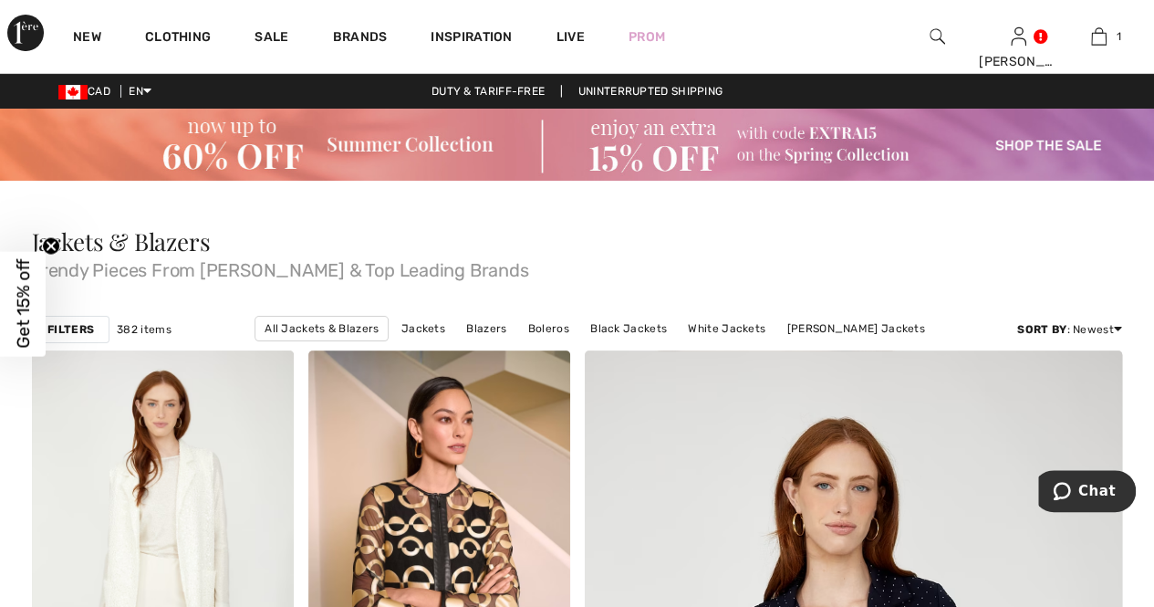
click at [78, 328] on strong "Filters" at bounding box center [70, 329] width 47 height 16
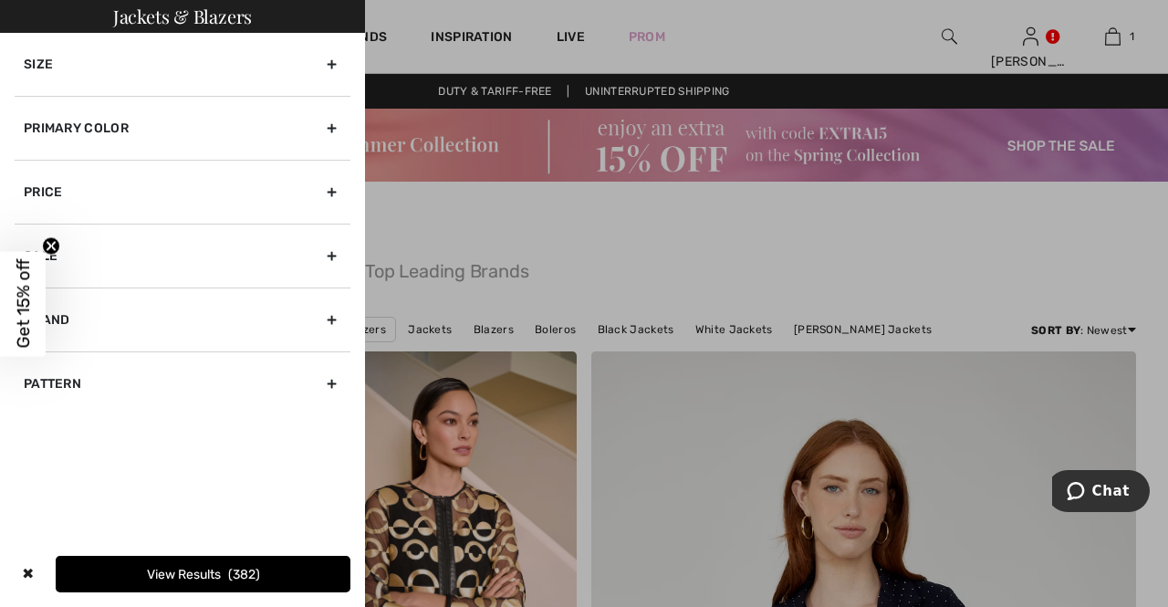
click at [58, 258] on div "Sale" at bounding box center [183, 256] width 336 height 64
click at [157, 138] on div "Primary Color" at bounding box center [183, 128] width 336 height 64
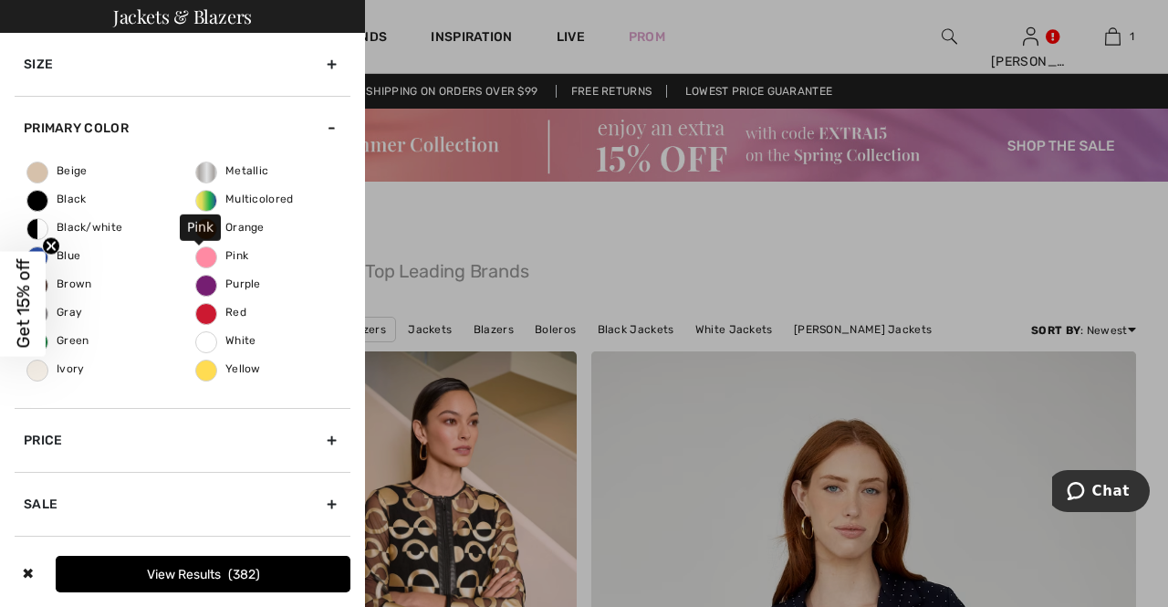
click at [196, 259] on span "Pink" at bounding box center [222, 255] width 52 height 13
click at [0, 0] on input "Pink" at bounding box center [0, 0] width 0 height 0
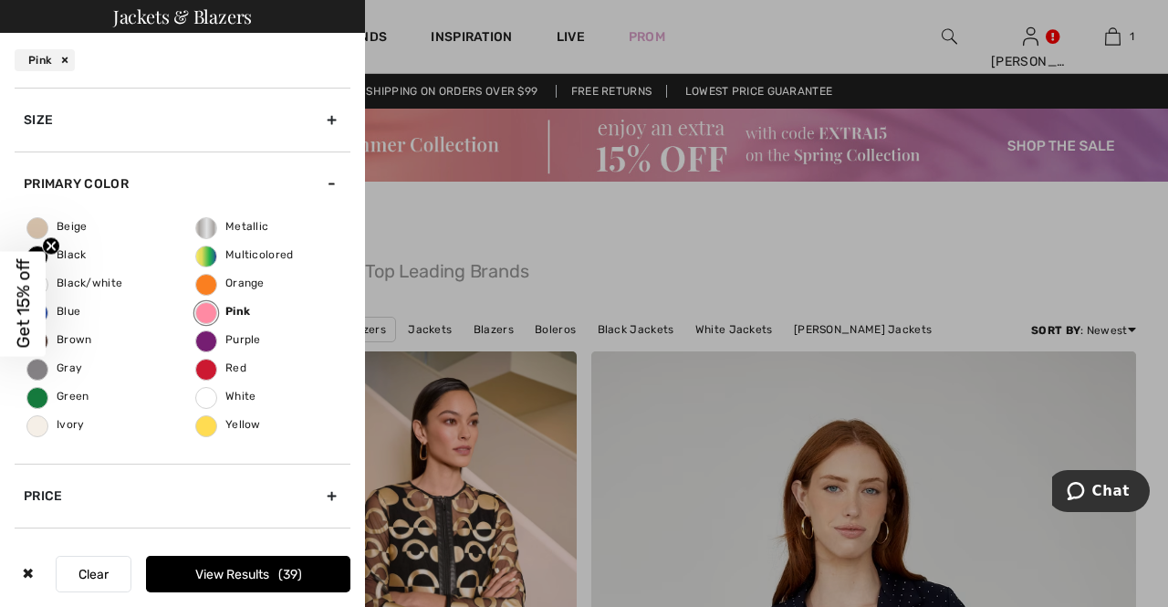
click at [258, 570] on button "View Results 39" at bounding box center [248, 574] width 204 height 36
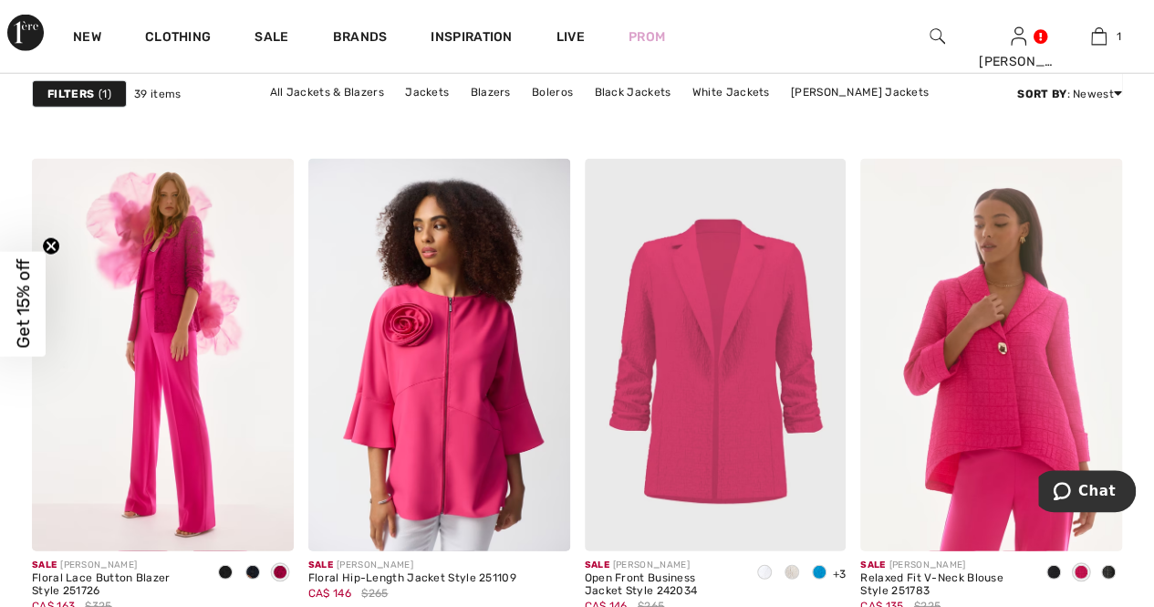
scroll to position [2390, 0]
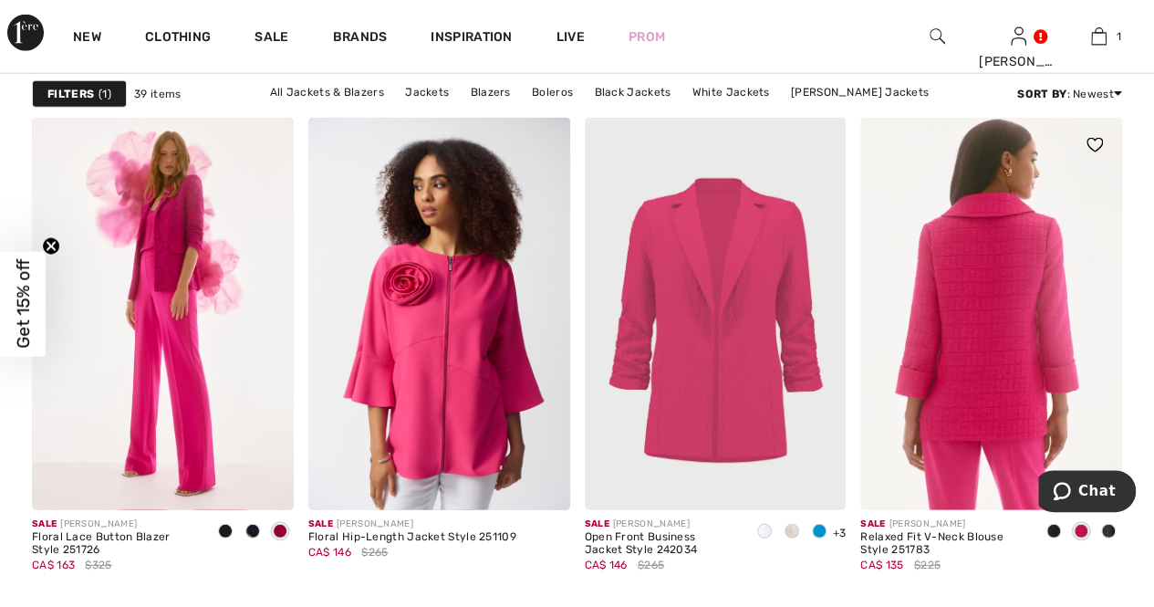
click at [982, 281] on img at bounding box center [991, 314] width 262 height 392
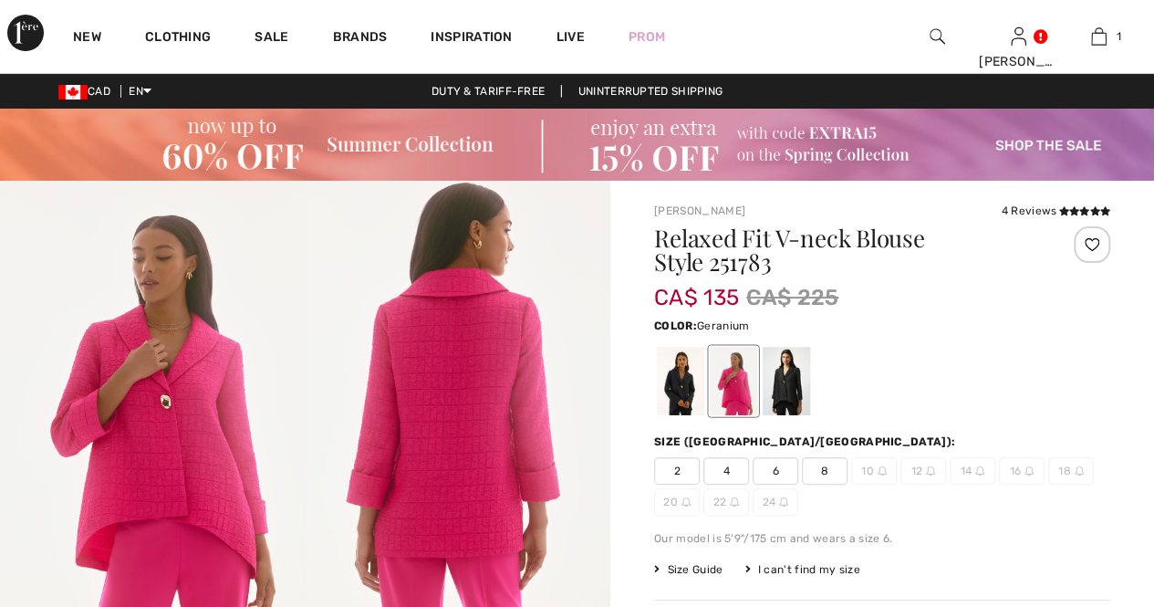
click at [823, 464] on span "8" at bounding box center [825, 470] width 46 height 27
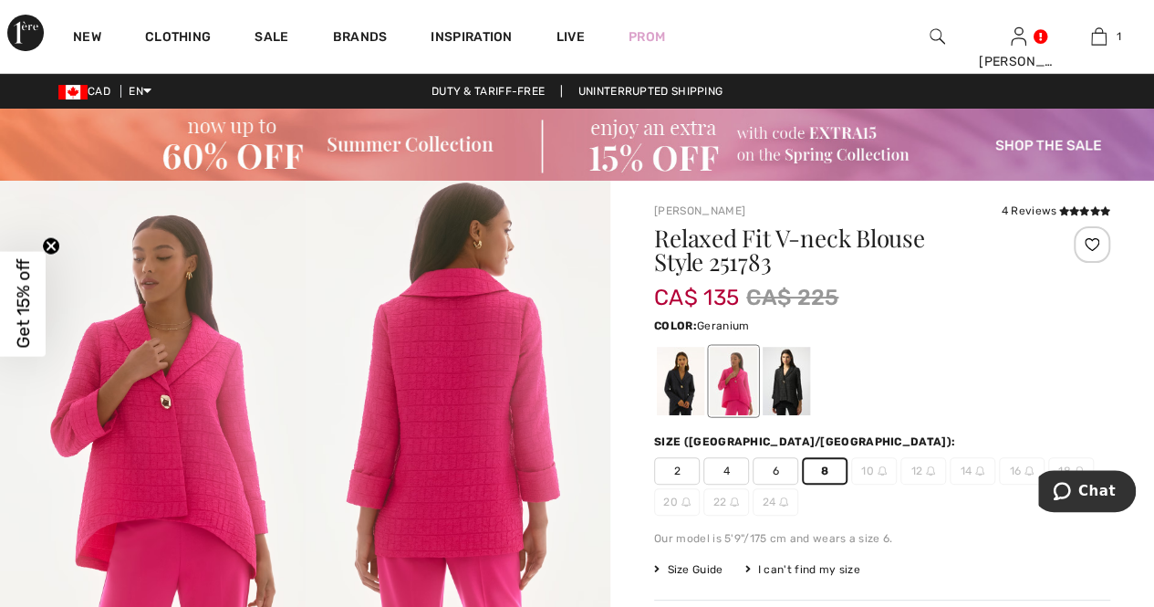
click at [952, 333] on div "Color: Geranium" at bounding box center [882, 325] width 456 height 22
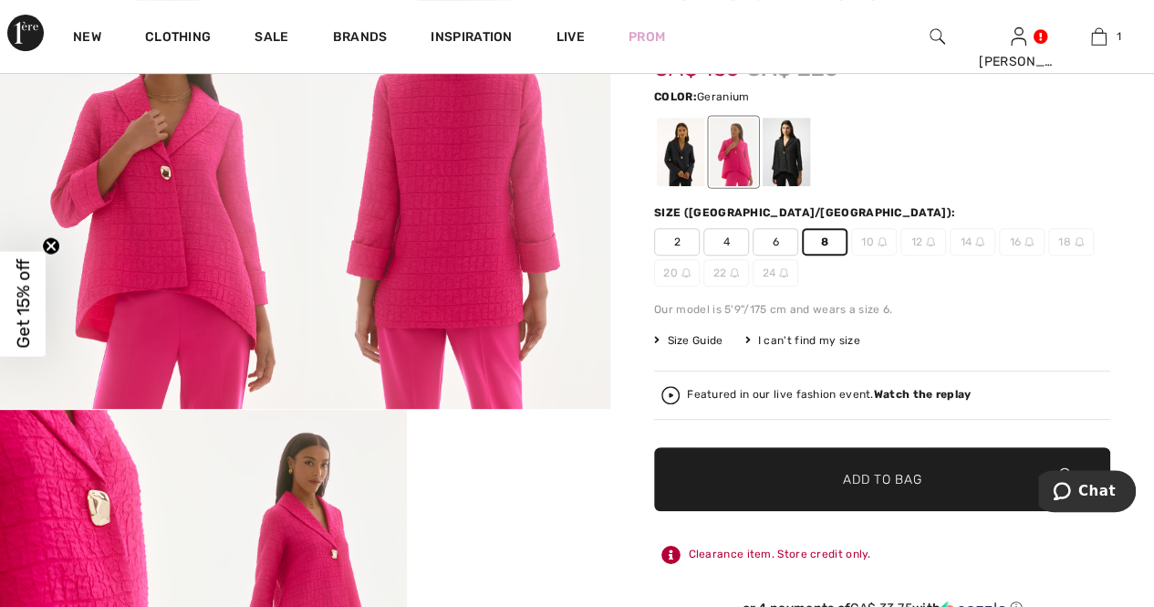
scroll to position [236, 0]
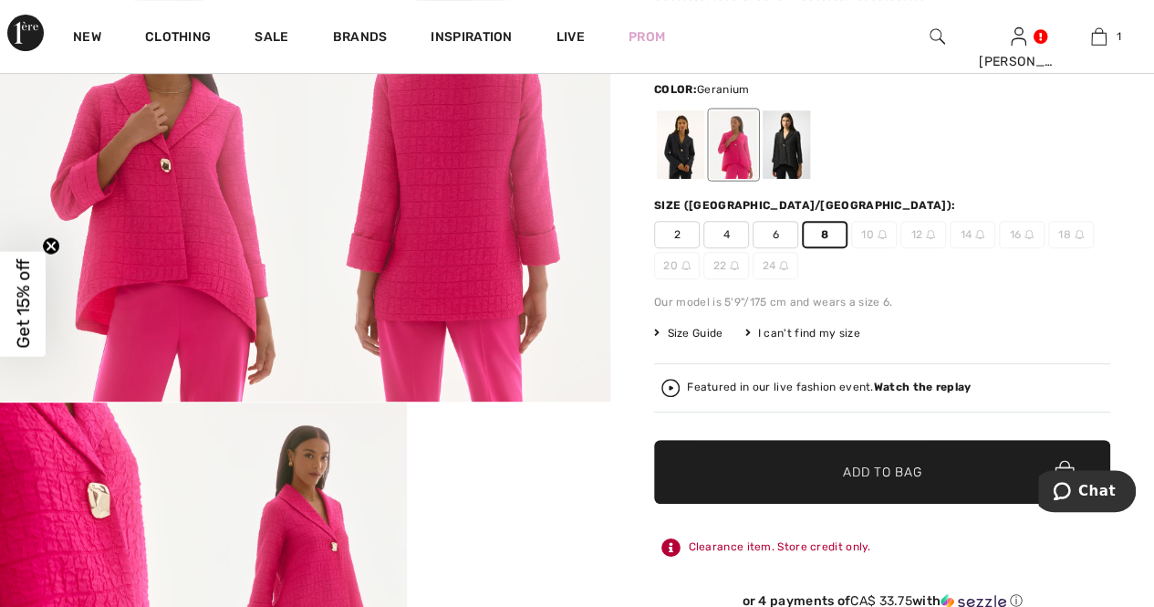
click at [858, 467] on span "Add to Bag" at bounding box center [882, 472] width 78 height 19
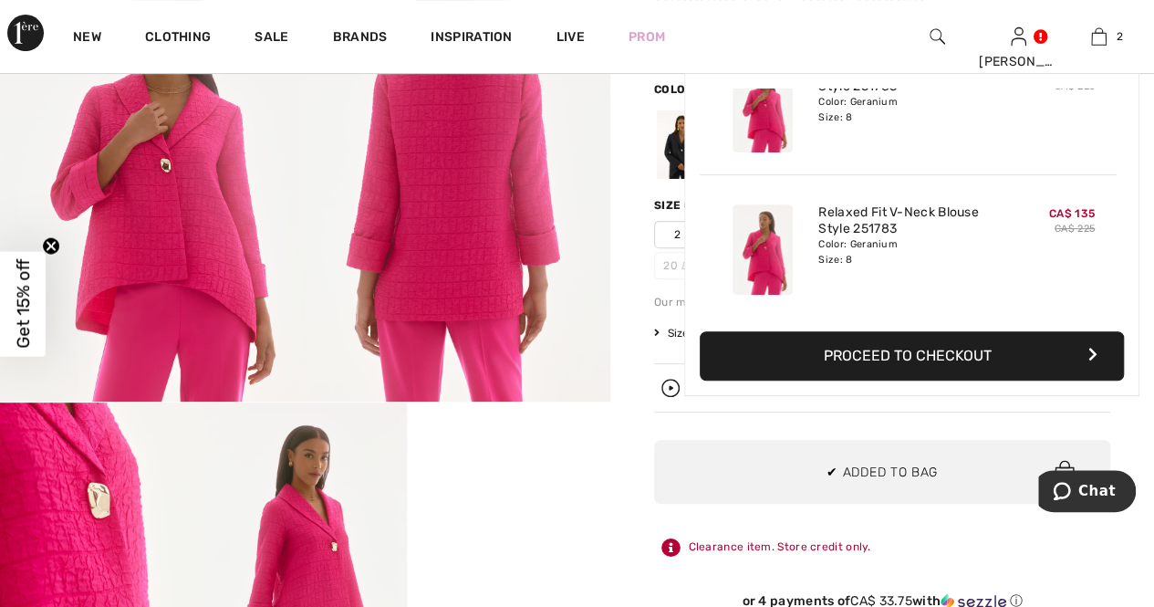
scroll to position [0, 0]
click at [931, 351] on button "Proceed to Checkout" at bounding box center [912, 355] width 424 height 49
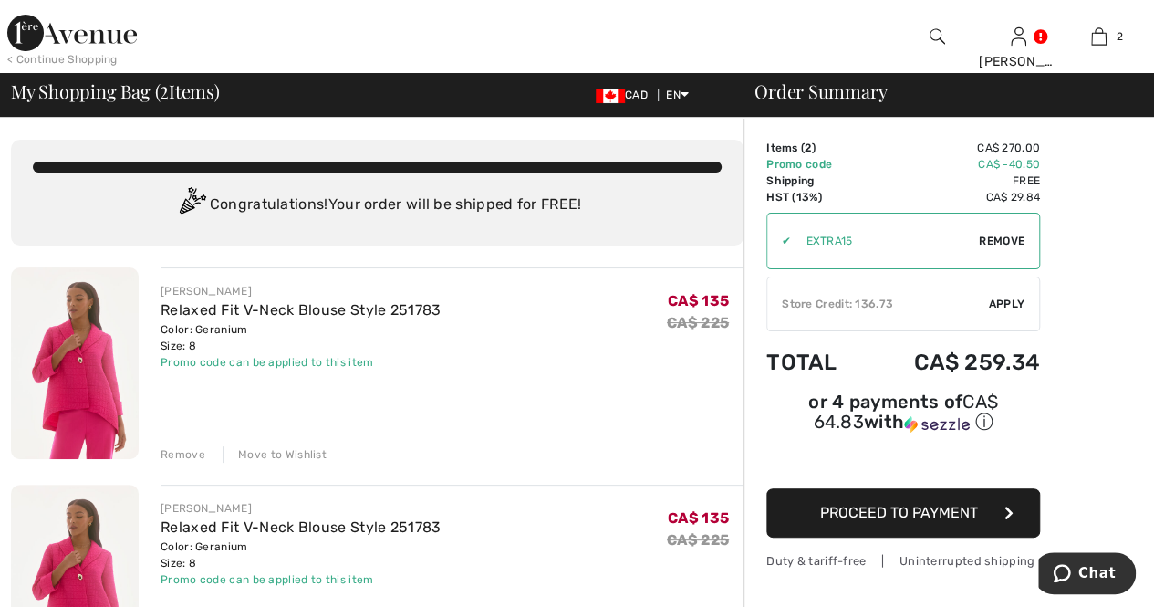
click at [178, 458] on div "Remove" at bounding box center [183, 454] width 45 height 16
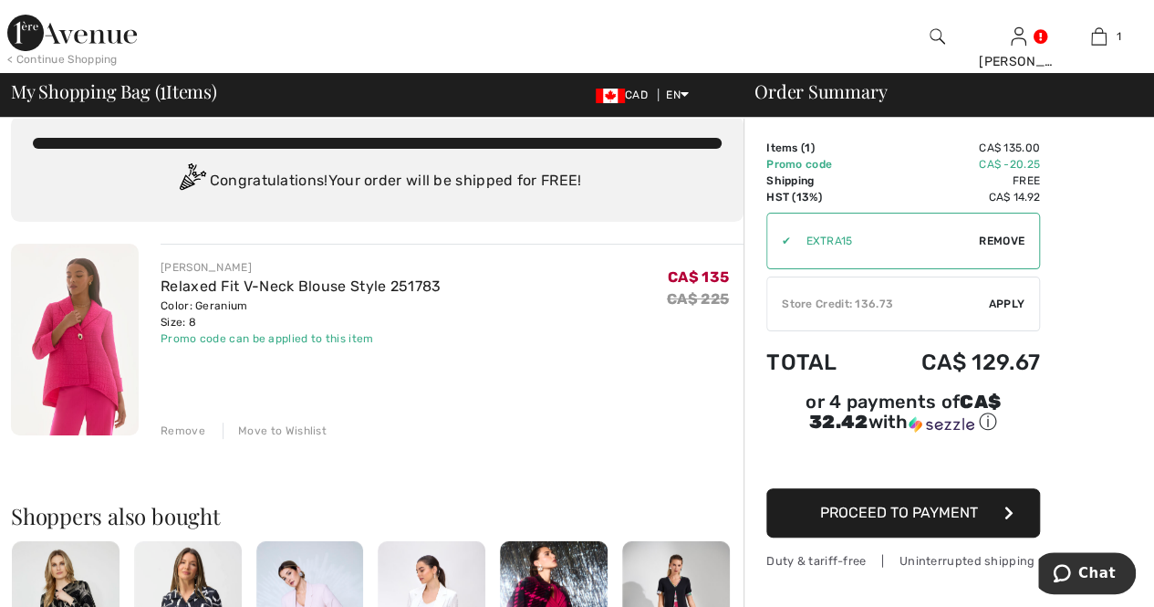
scroll to position [25, 0]
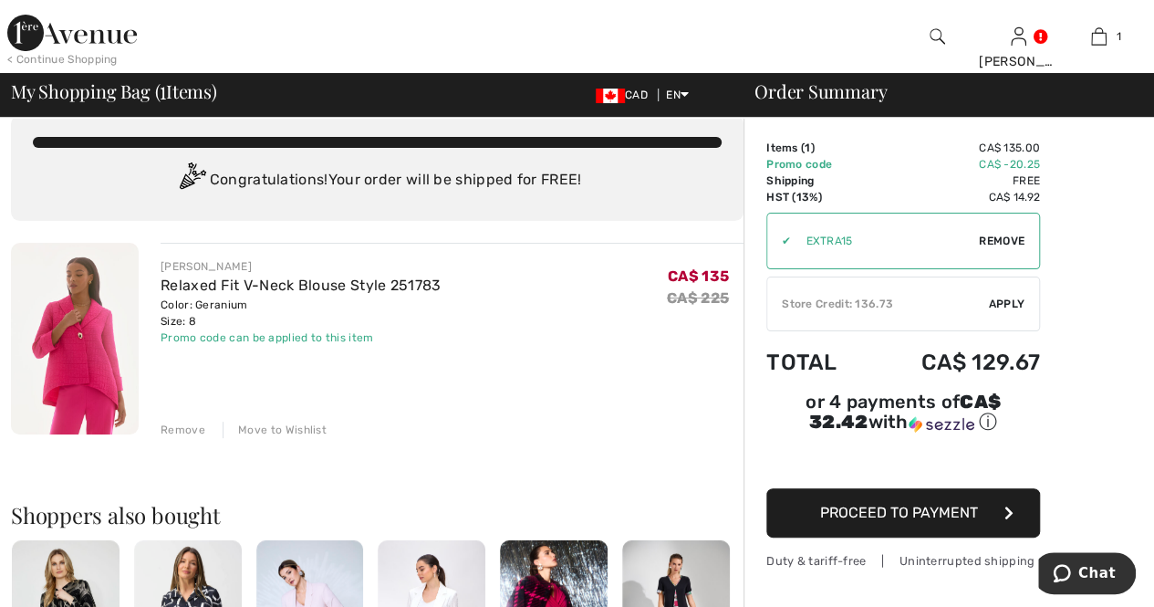
click at [960, 306] on div "Store Credit: 136.73" at bounding box center [878, 304] width 222 height 16
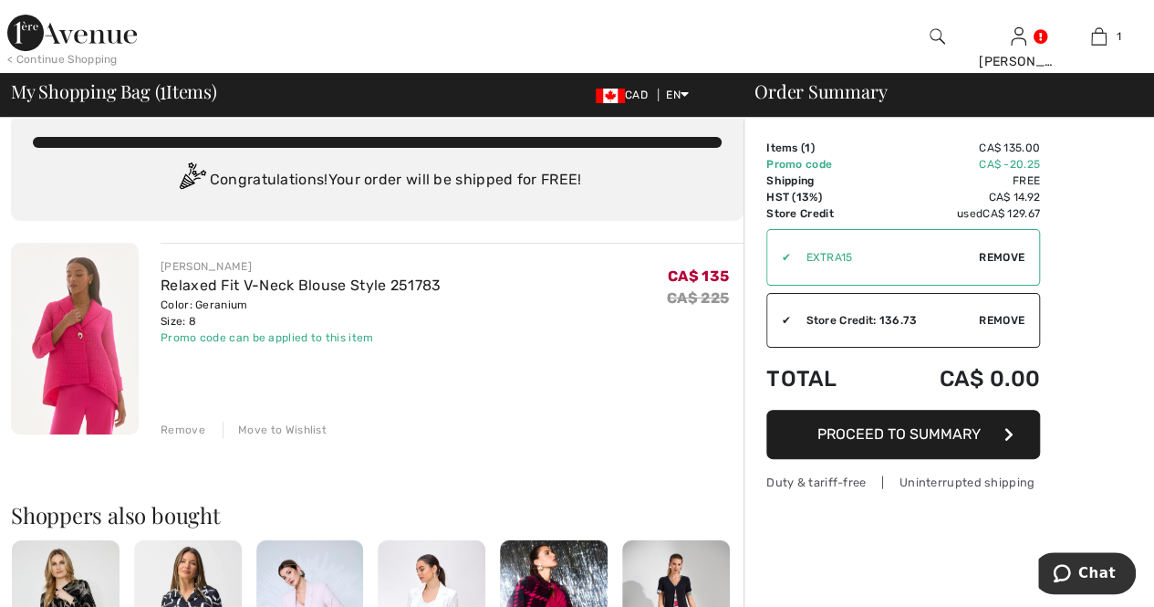
click at [895, 417] on button "Proceed to Summary" at bounding box center [903, 434] width 274 height 49
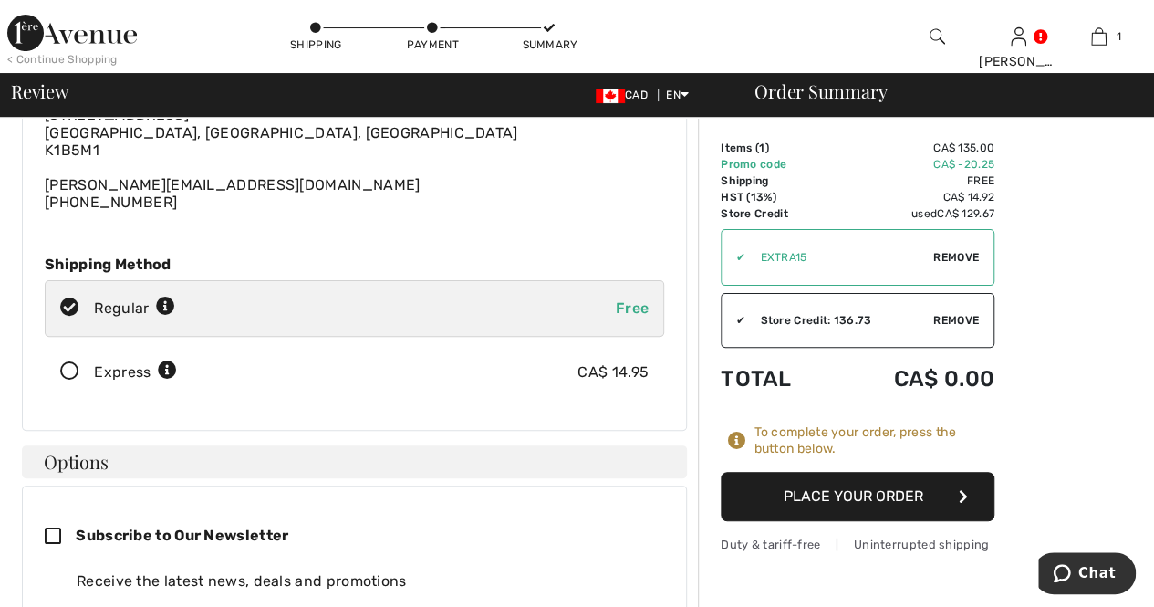
scroll to position [180, 0]
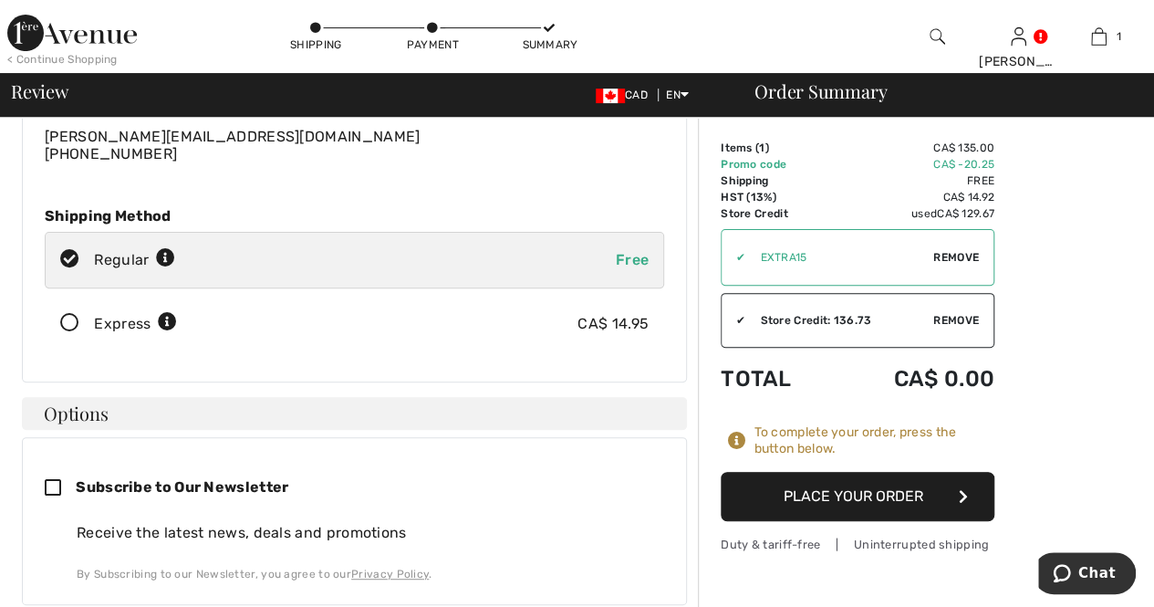
click at [71, 318] on icon at bounding box center [70, 323] width 48 height 19
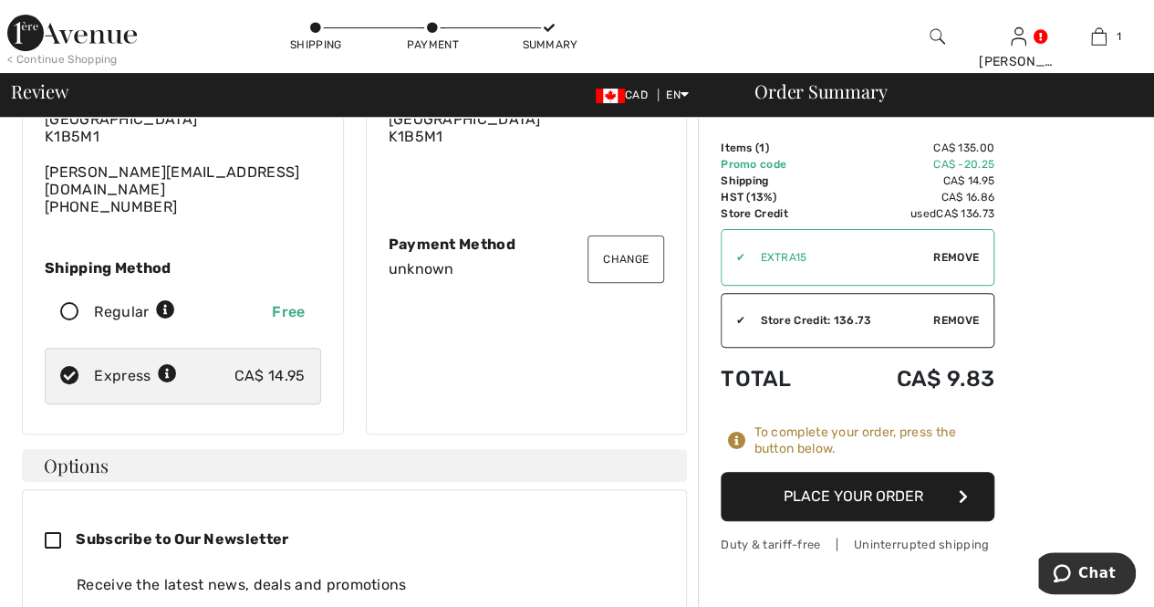
click at [72, 303] on icon at bounding box center [70, 312] width 48 height 19
radio input "true"
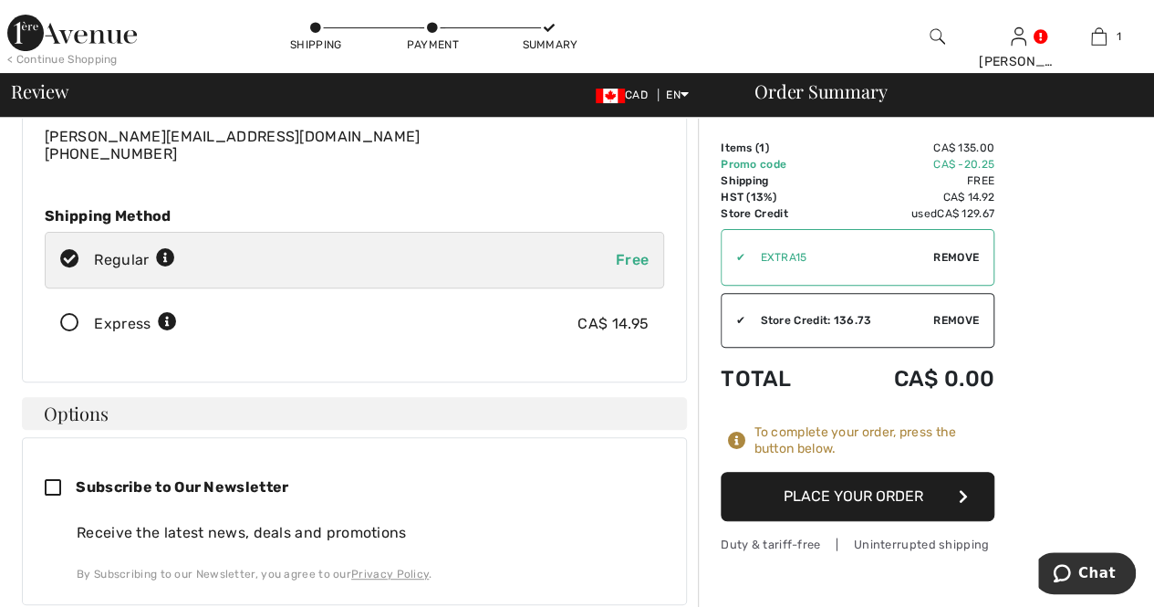
click at [78, 318] on icon at bounding box center [70, 323] width 48 height 19
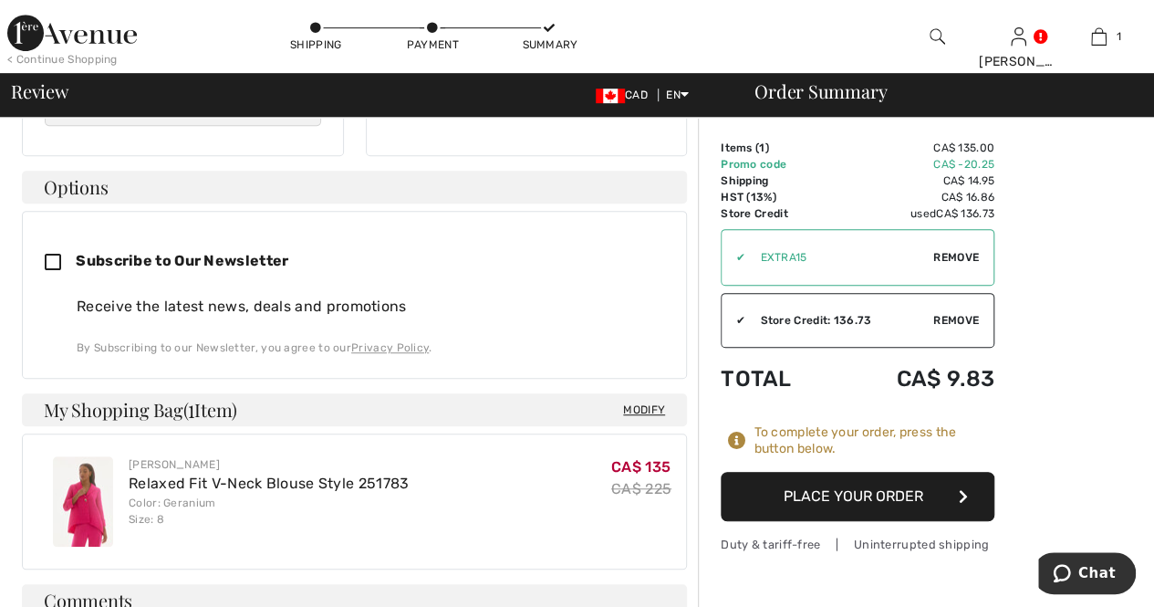
scroll to position [459, 0]
click at [808, 492] on button "Place Your Order" at bounding box center [858, 496] width 274 height 49
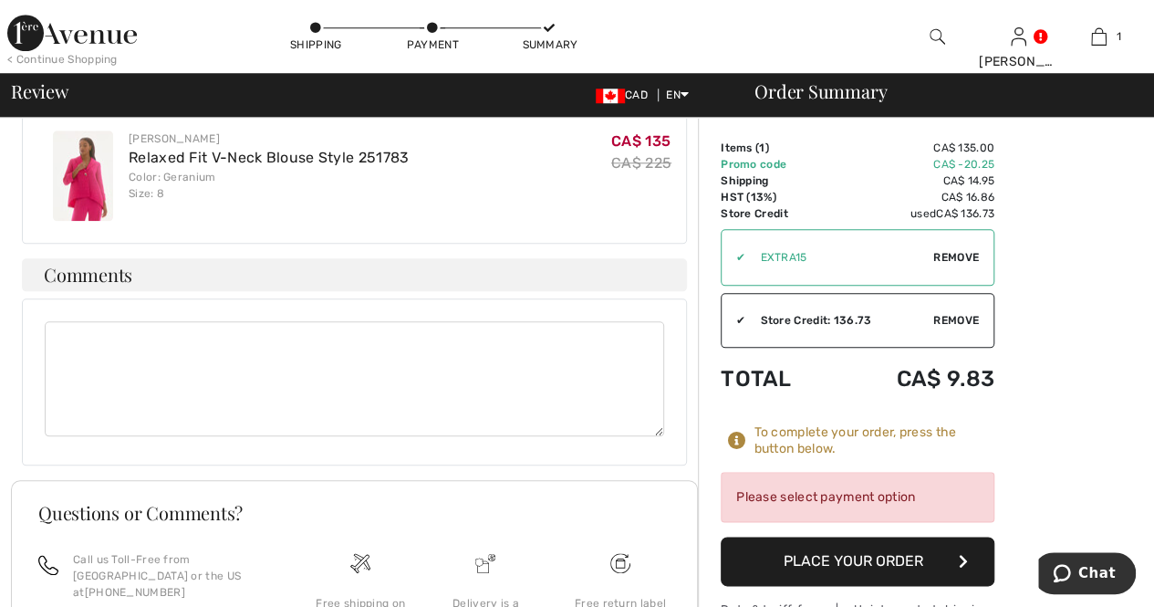
scroll to position [935, 0]
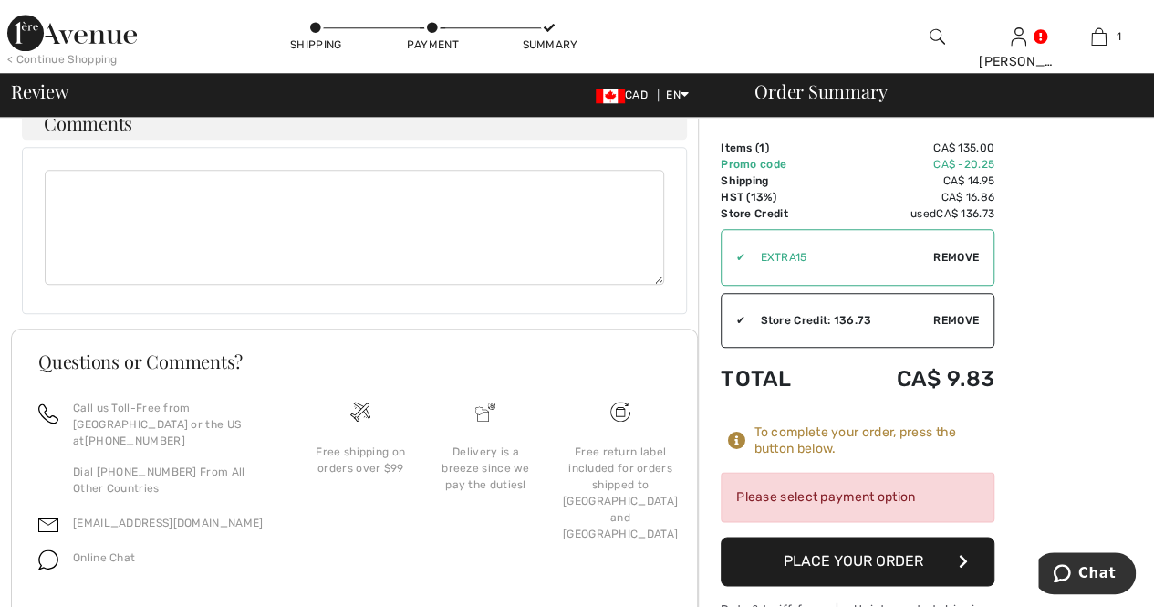
click at [854, 536] on button "Place Your Order" at bounding box center [858, 560] width 274 height 49
click at [826, 472] on div "Please select payment option" at bounding box center [858, 497] width 274 height 50
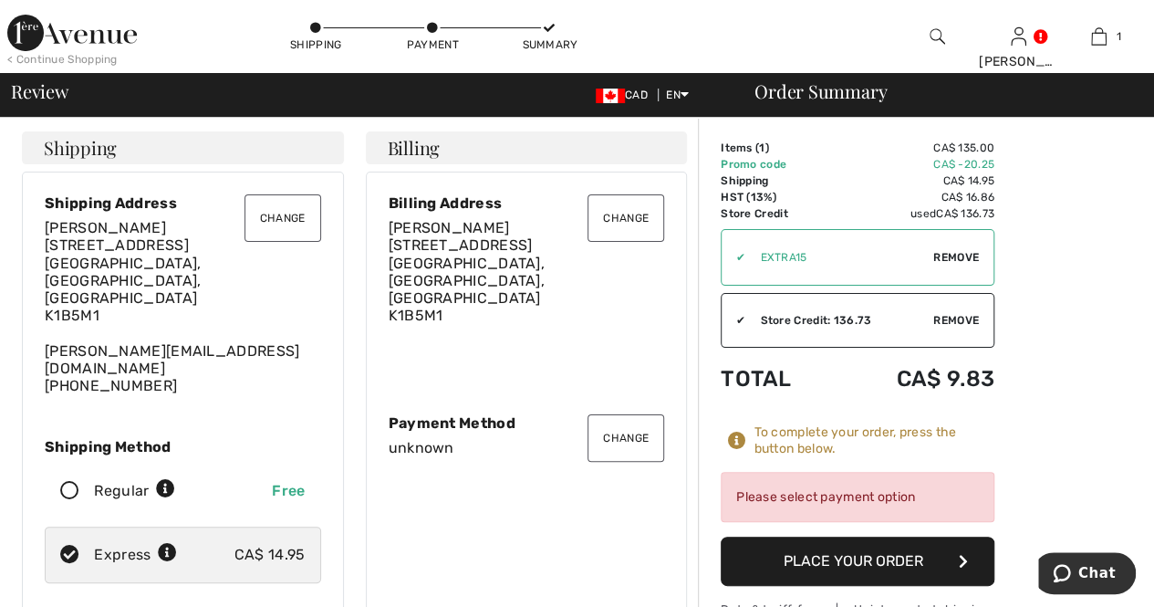
scroll to position [0, 0]
click at [621, 422] on button "Change" at bounding box center [626, 438] width 77 height 47
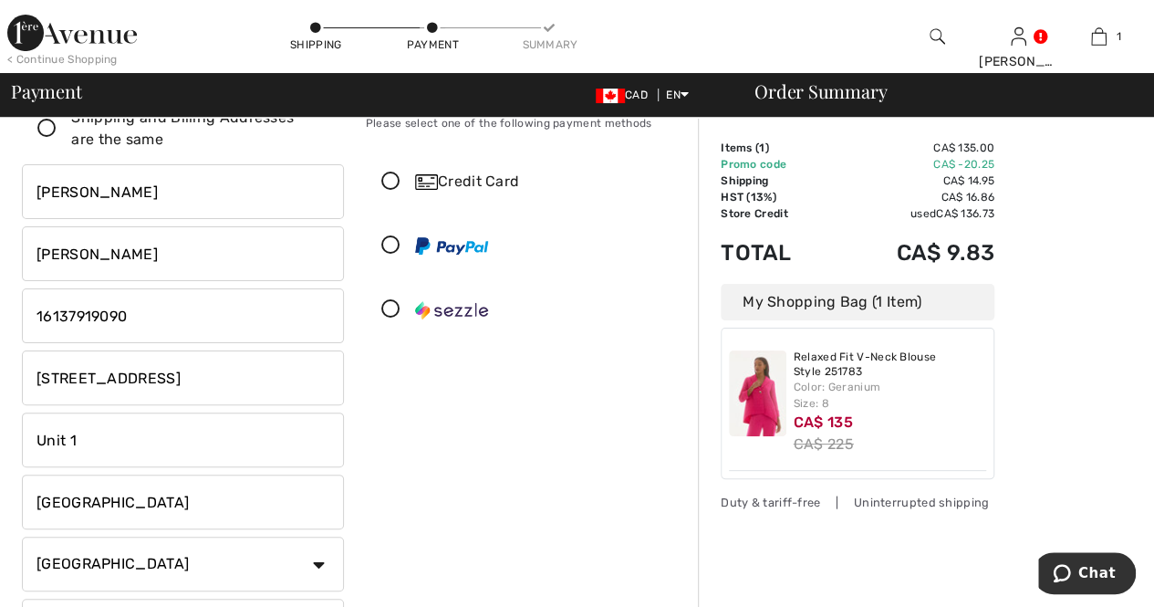
click at [391, 183] on icon at bounding box center [391, 181] width 48 height 19
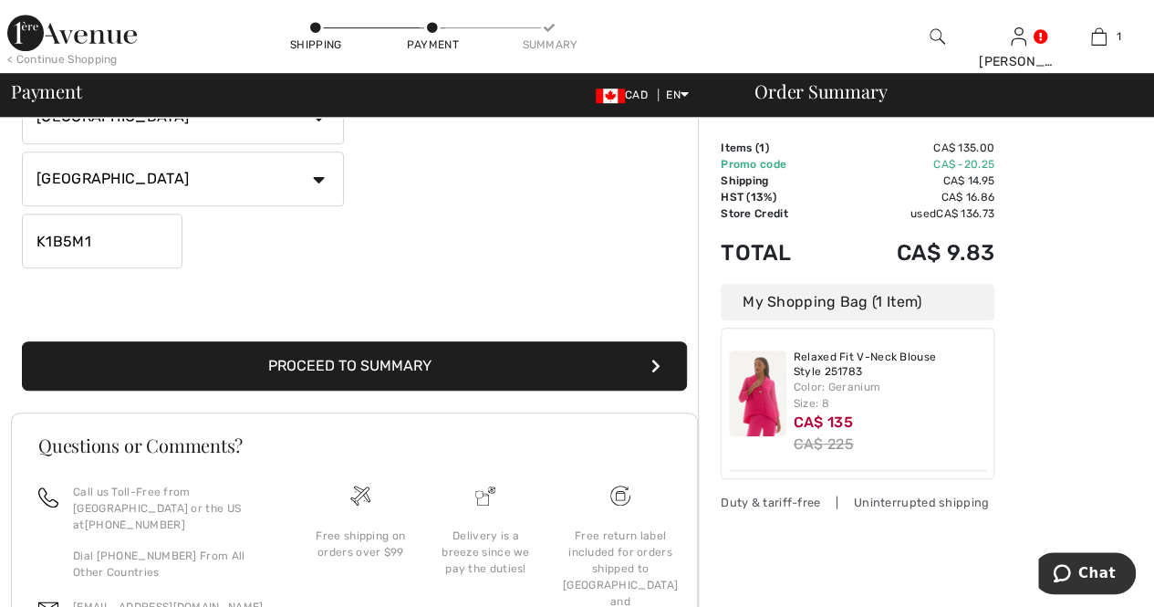
scroll to position [515, 0]
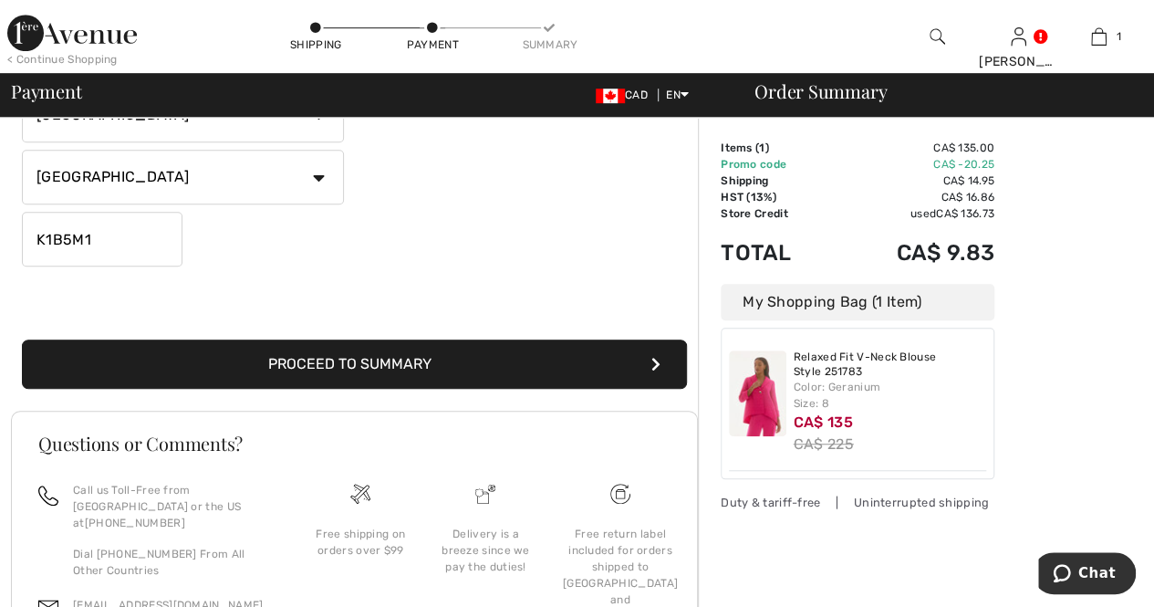
click at [360, 359] on button "Proceed to Summary" at bounding box center [354, 363] width 665 height 49
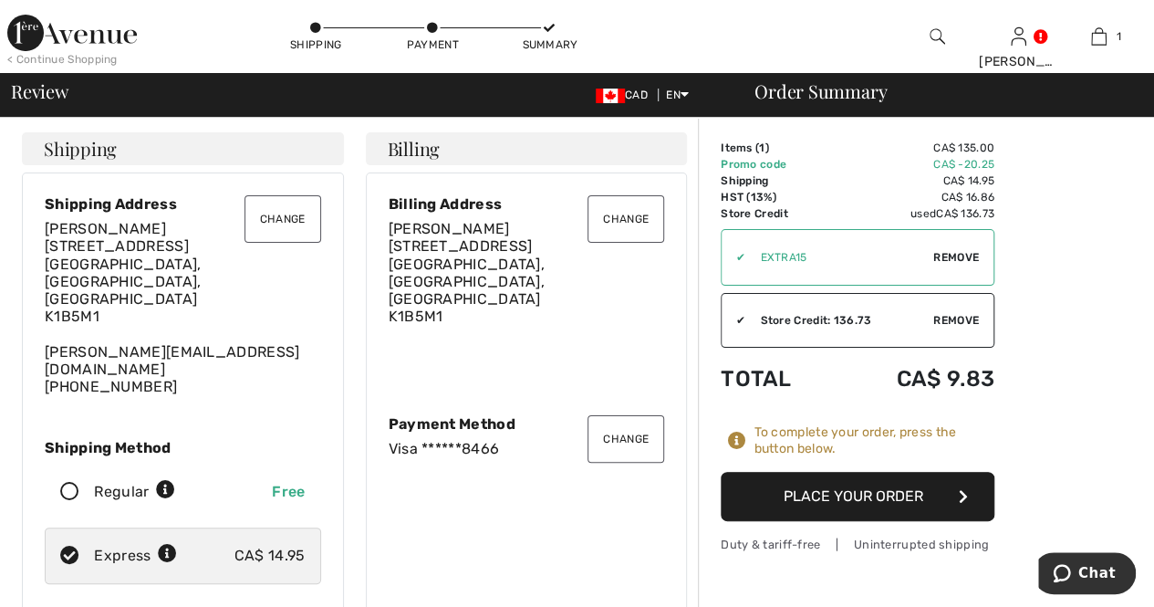
checkbox input "true"
click at [855, 490] on button "Place Your Order" at bounding box center [858, 496] width 274 height 49
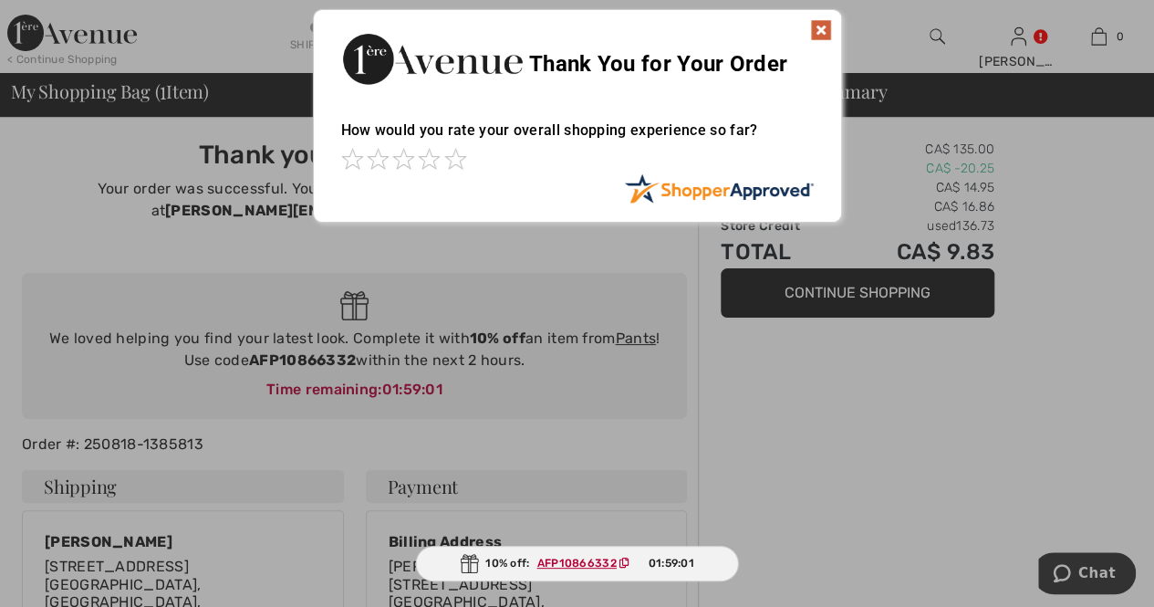
click at [1086, 570] on div at bounding box center [577, 303] width 1154 height 607
click at [1036, 307] on div at bounding box center [577, 303] width 1154 height 607
